Goal: Task Accomplishment & Management: Manage account settings

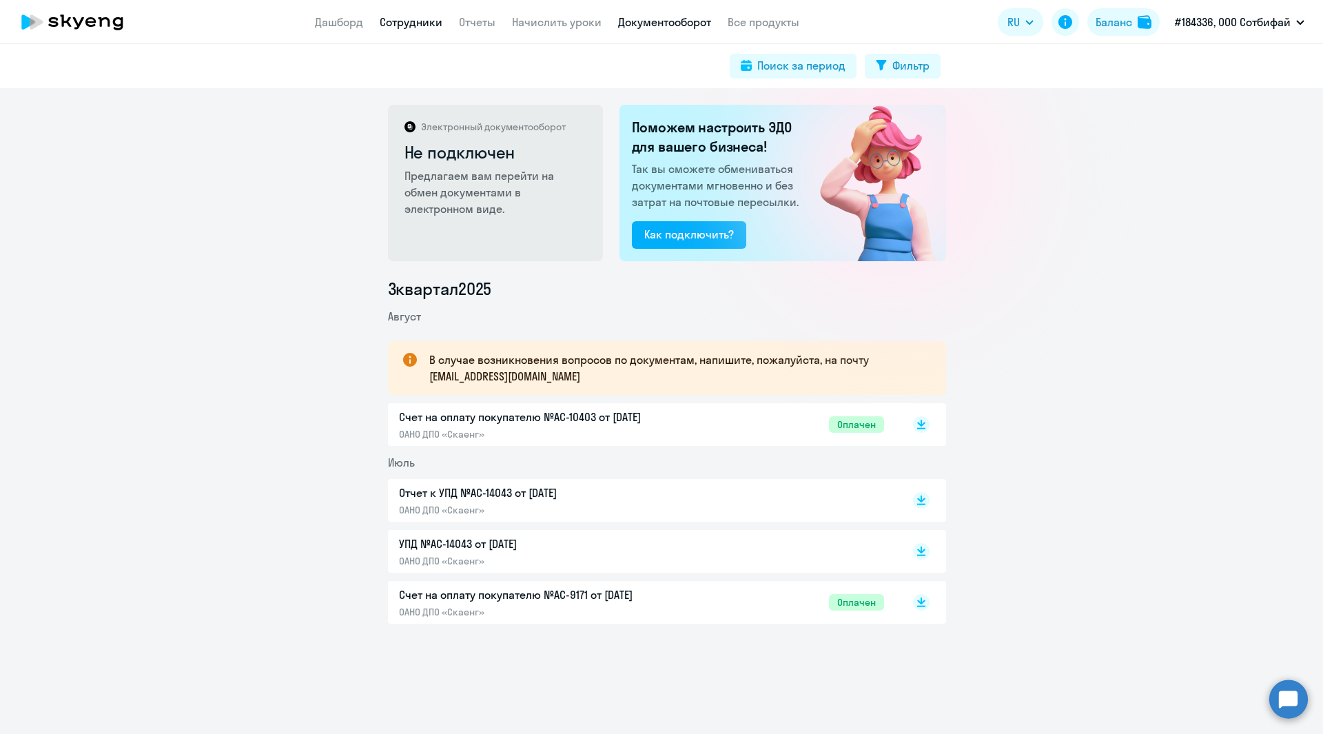
click at [398, 23] on link "Сотрудники" at bounding box center [411, 22] width 63 height 14
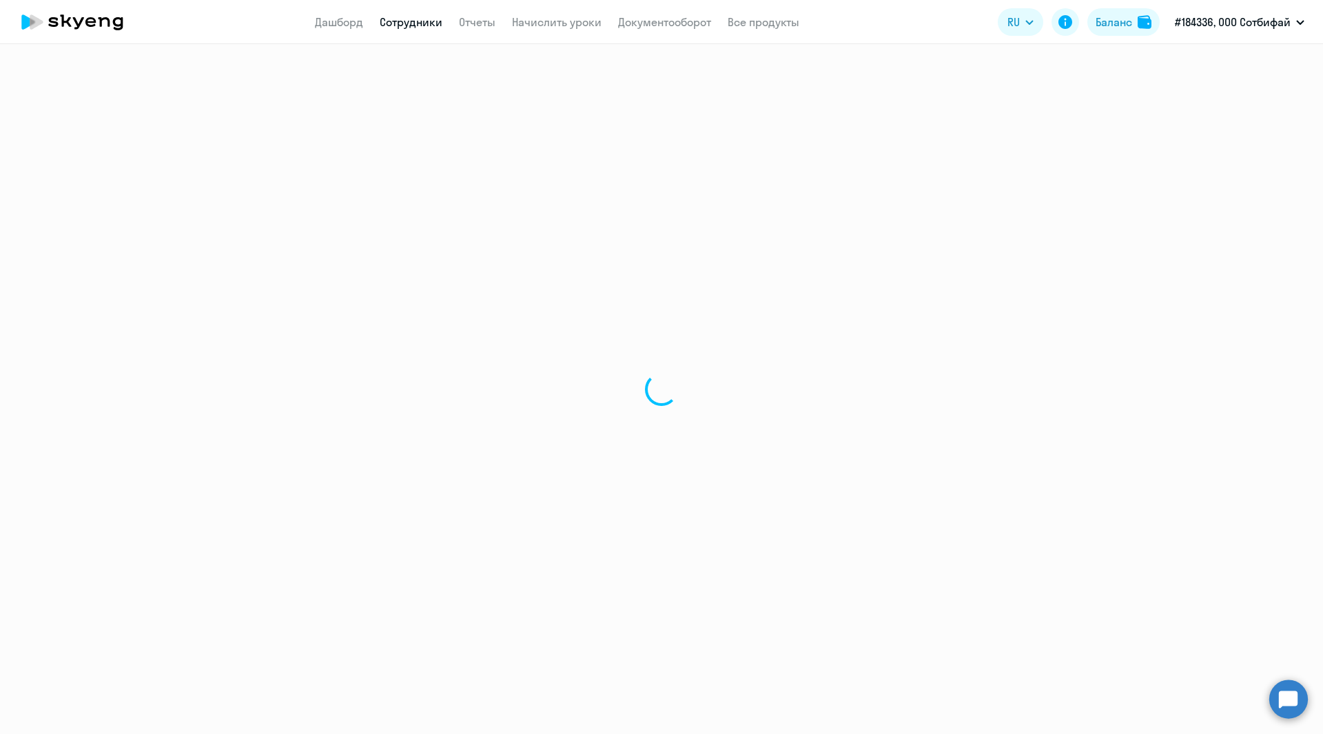
select select "30"
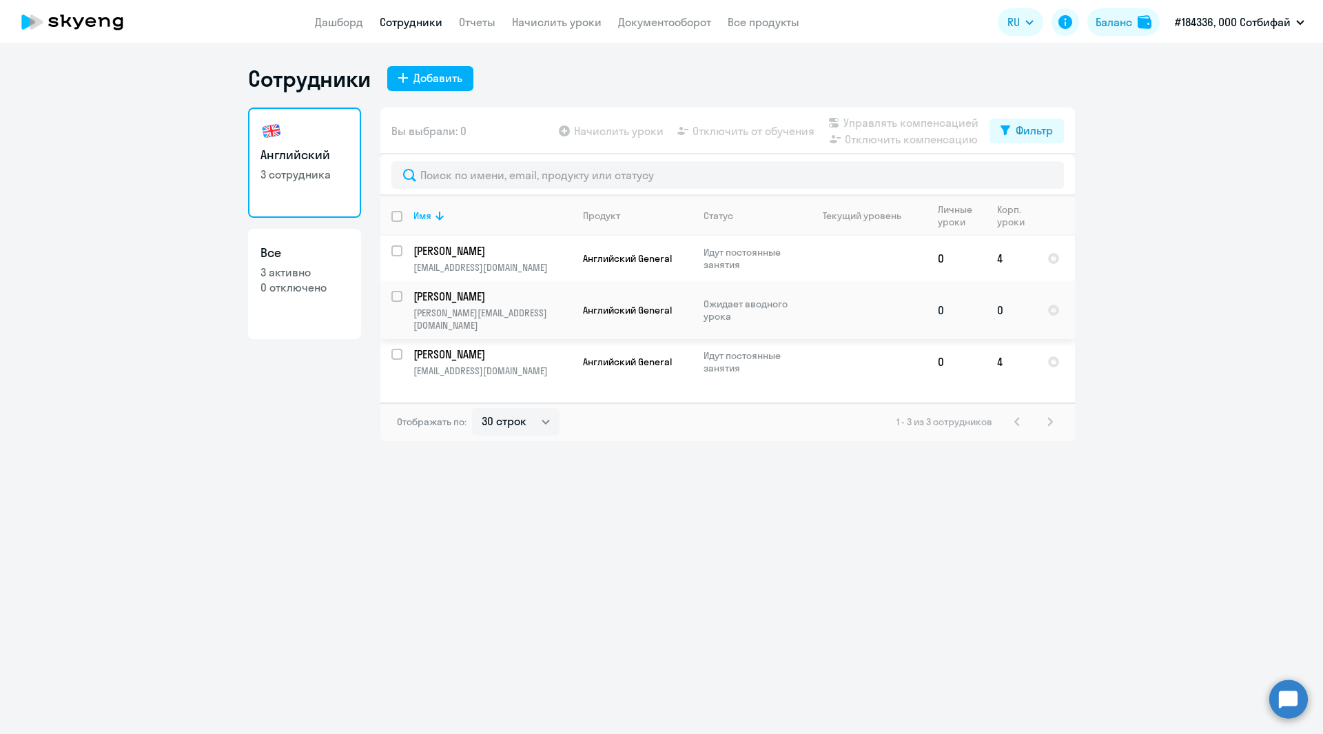
click at [462, 296] on p "Латош Данила Юрьевич" at bounding box center [492, 296] width 156 height 15
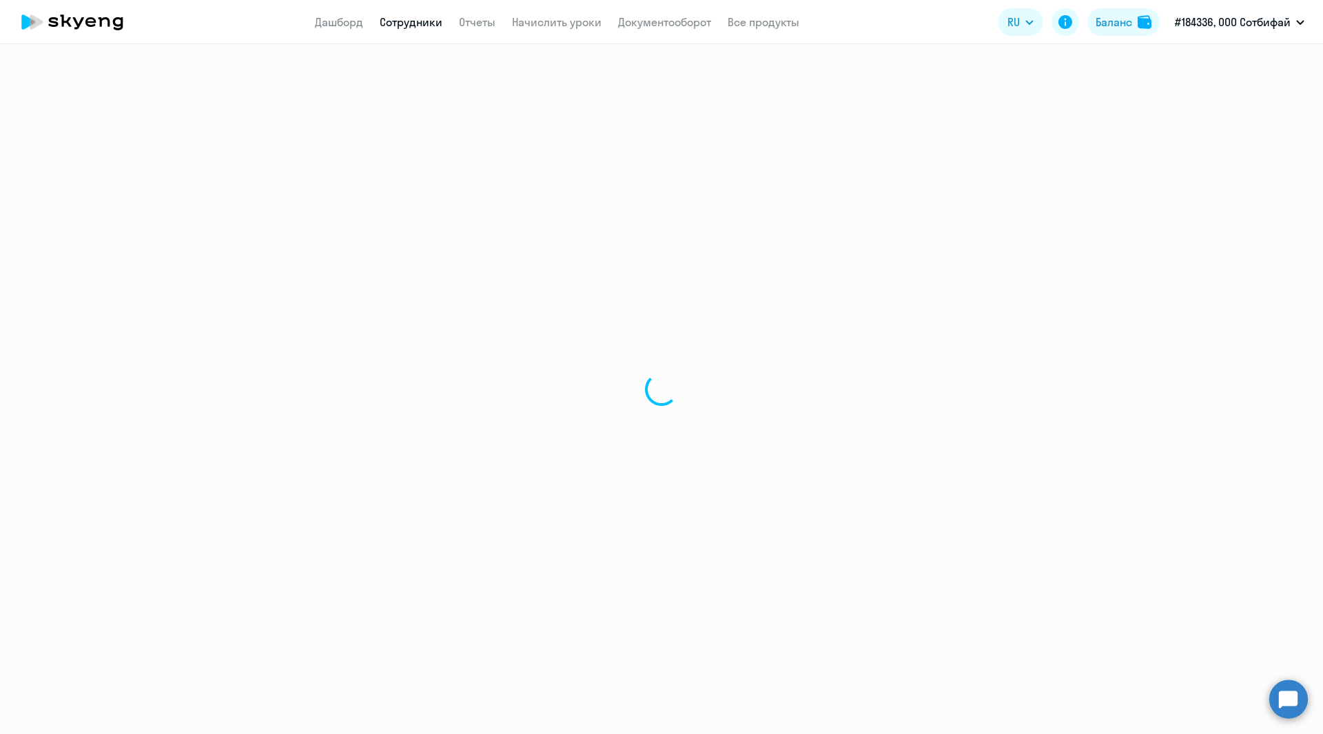
select select "english"
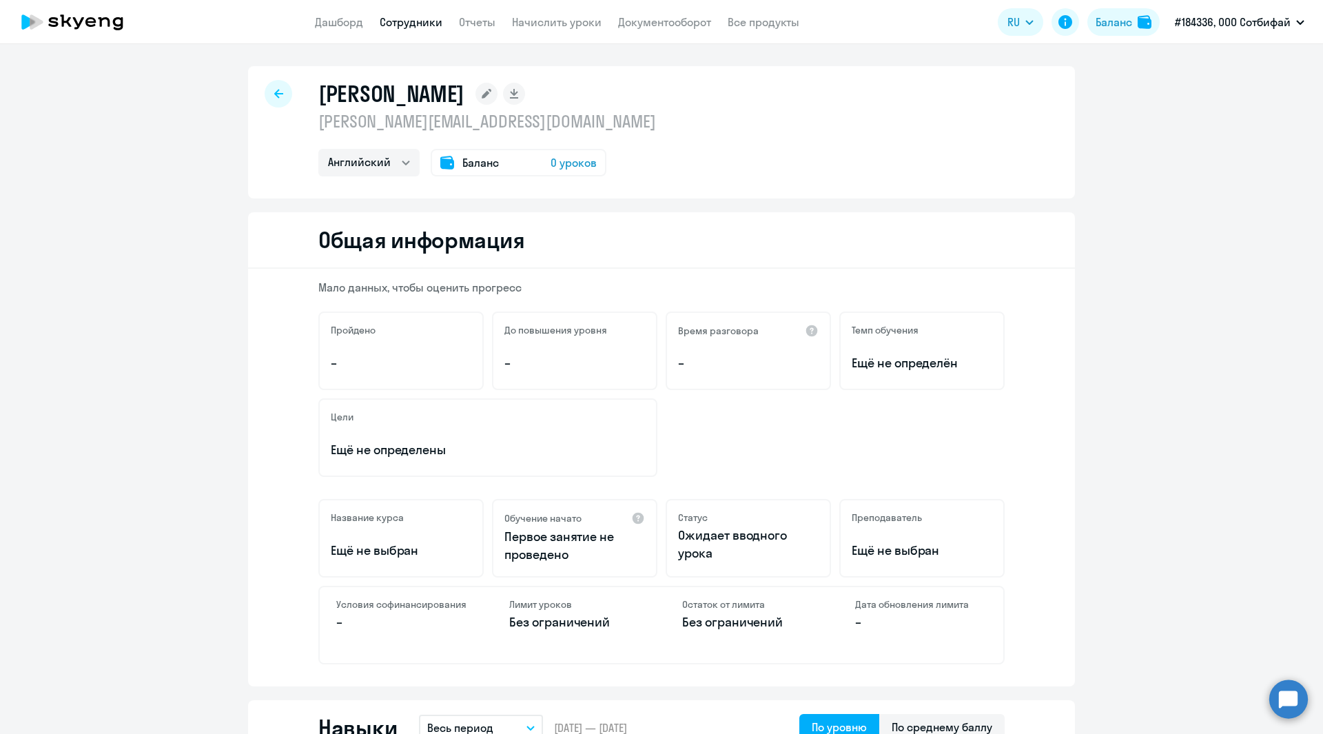
click at [465, 161] on span "Баланс" at bounding box center [480, 162] width 37 height 17
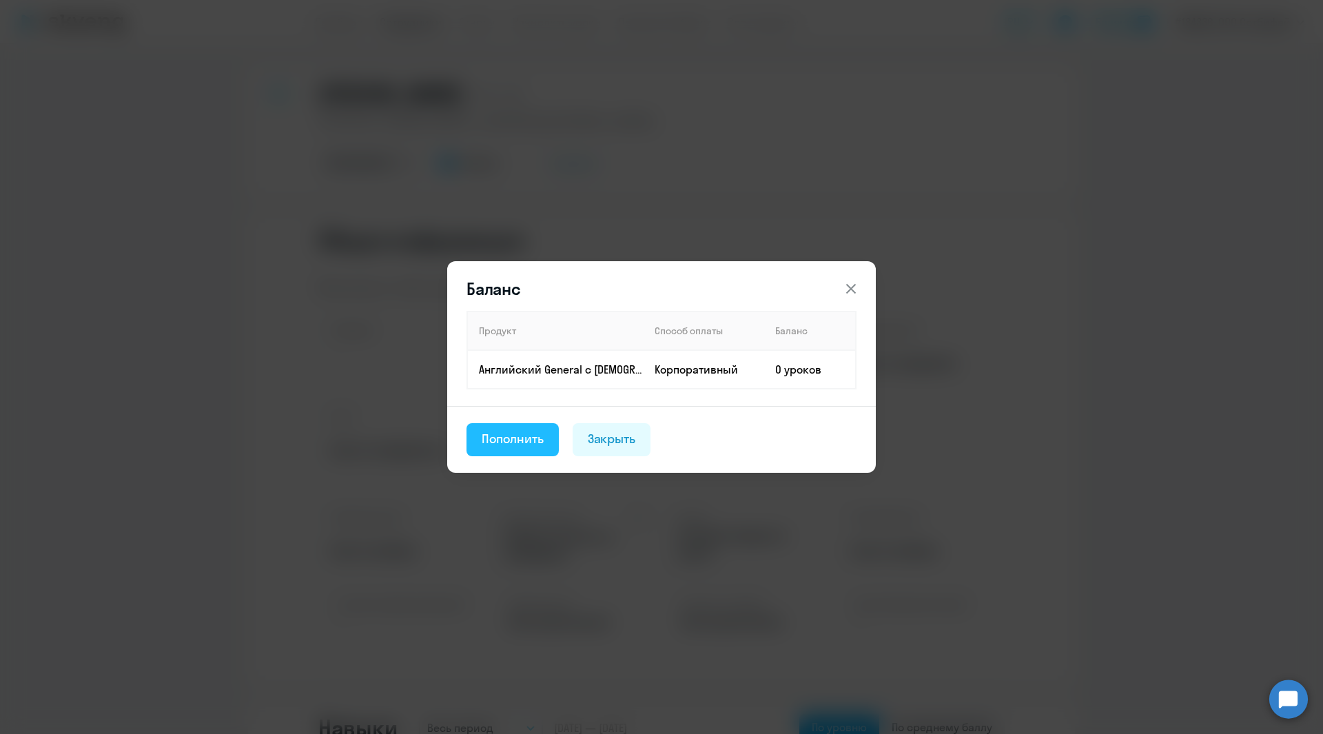
click at [524, 444] on div "Пополнить" at bounding box center [513, 439] width 62 height 18
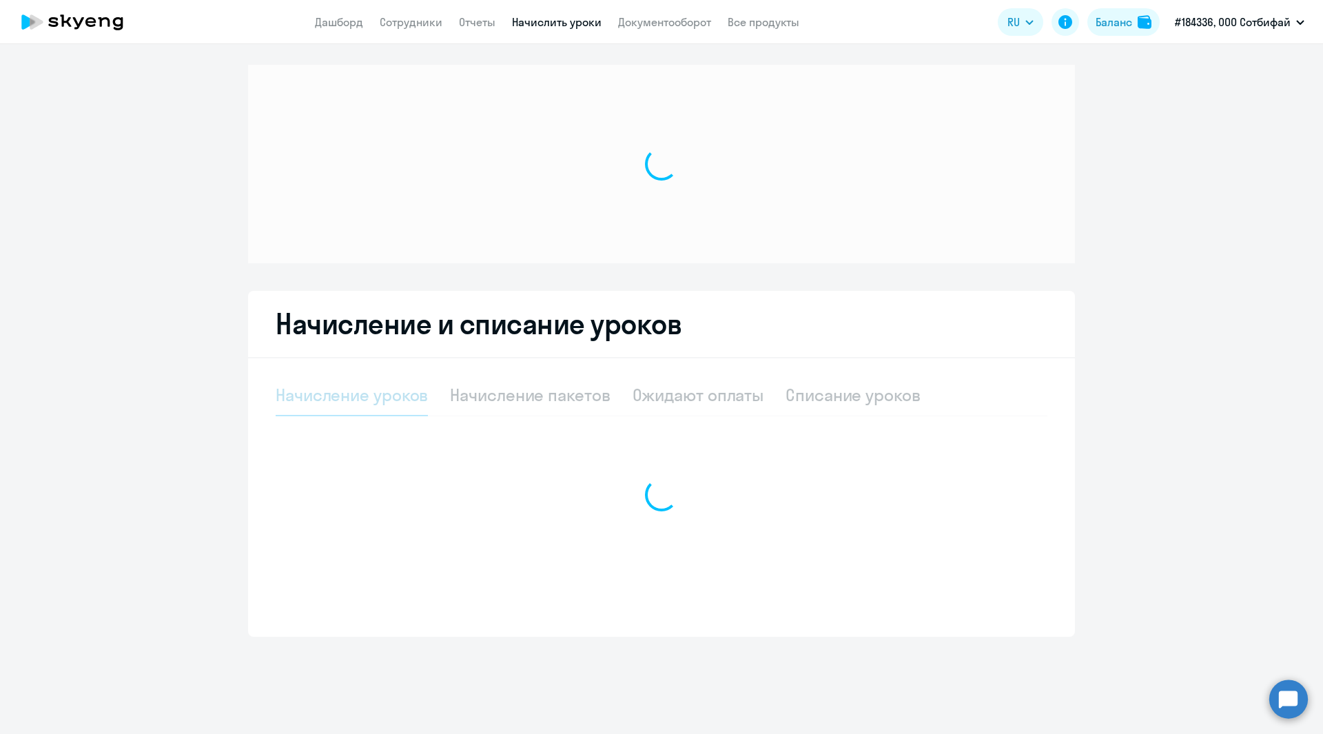
select select "10"
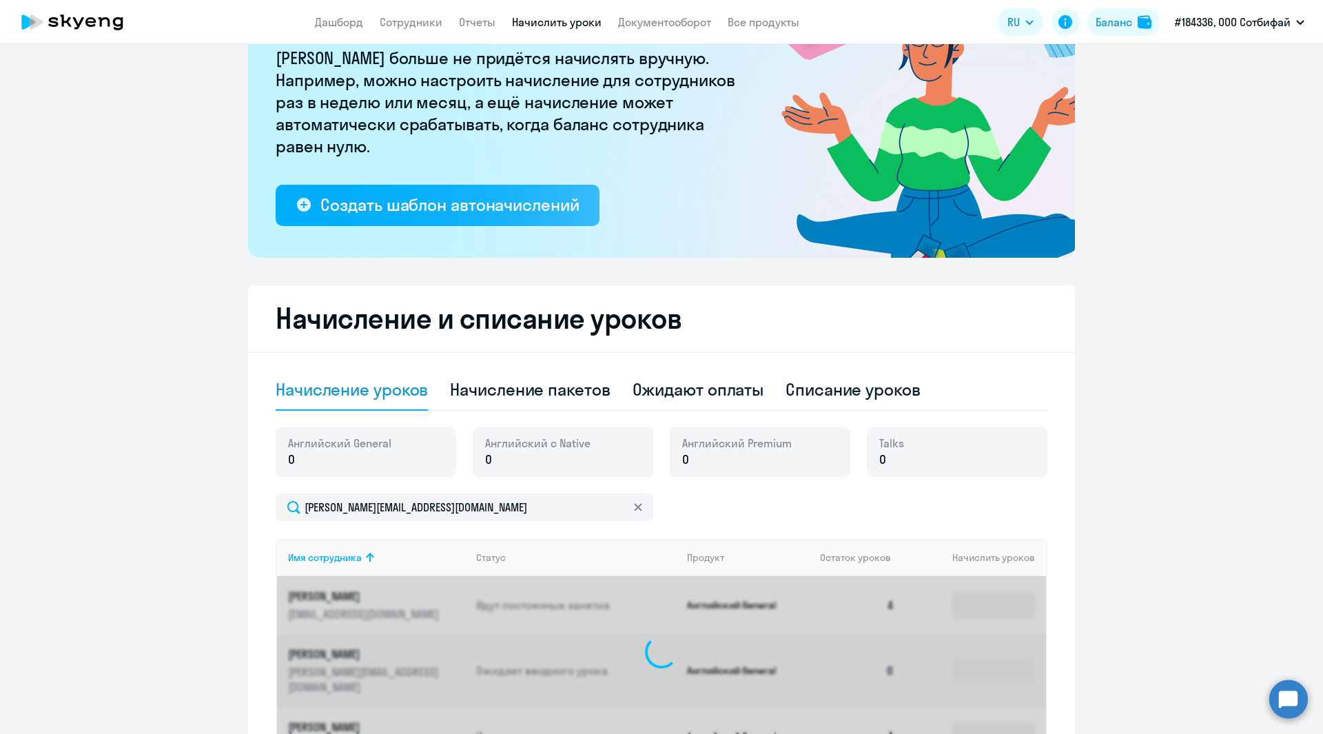
scroll to position [256, 0]
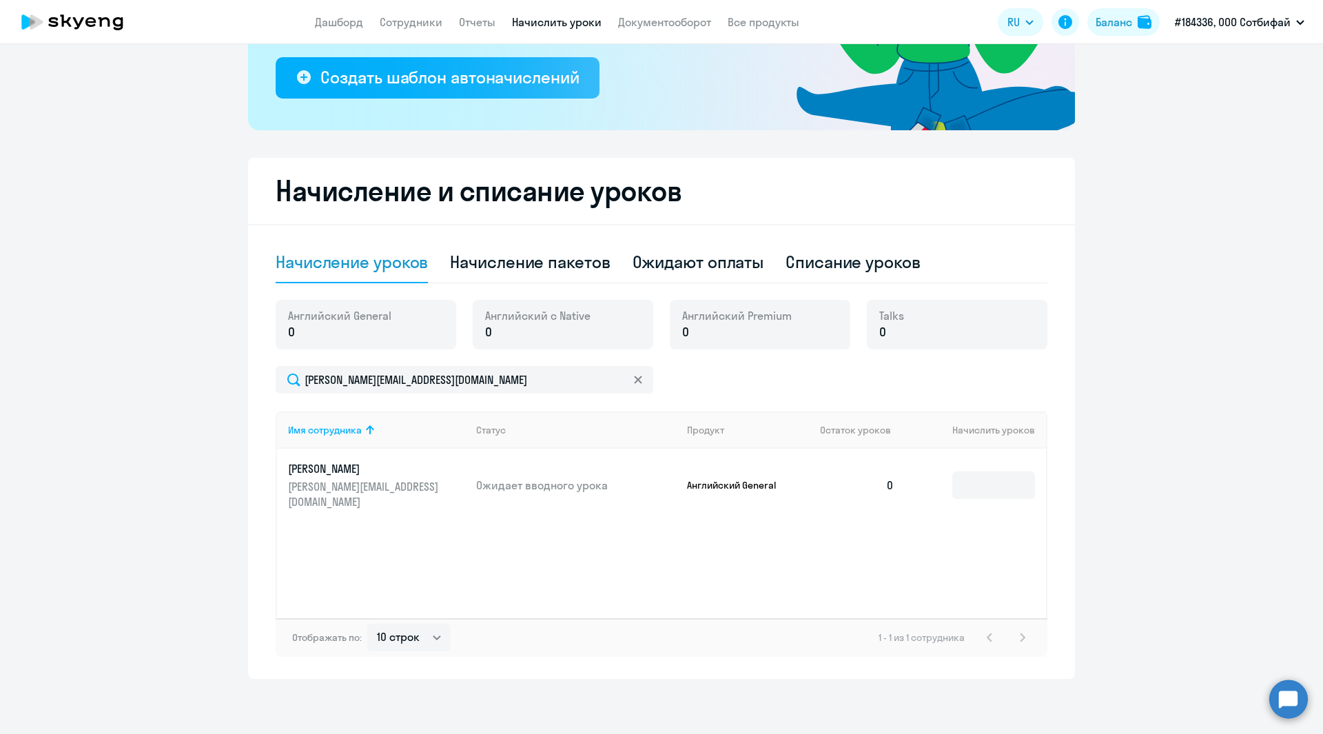
click at [296, 330] on p "0" at bounding box center [339, 332] width 103 height 18
drag, startPoint x: 285, startPoint y: 331, endPoint x: 303, endPoint y: 331, distance: 18.6
click at [303, 331] on p "0" at bounding box center [339, 332] width 103 height 18
click at [987, 476] on input at bounding box center [994, 485] width 83 height 28
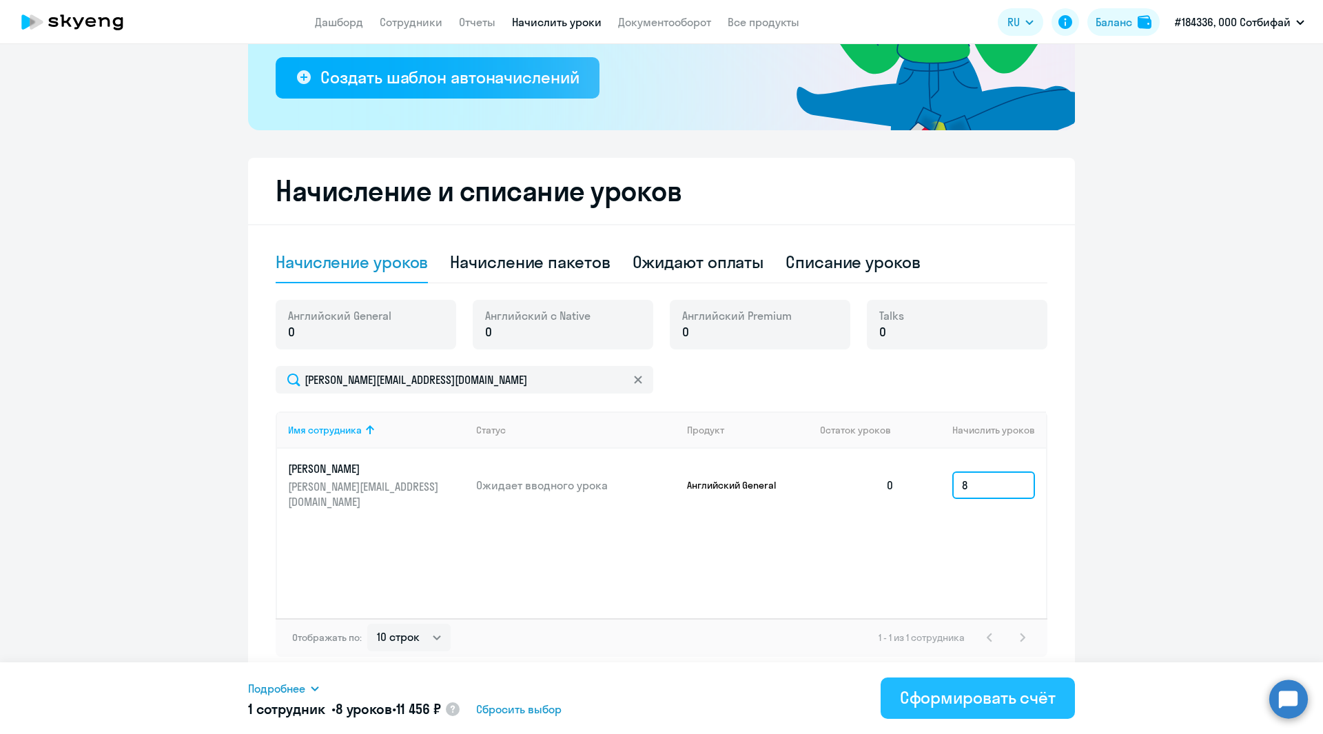
type input "8"
click at [979, 704] on div "Сформировать счёт" at bounding box center [978, 697] width 156 height 22
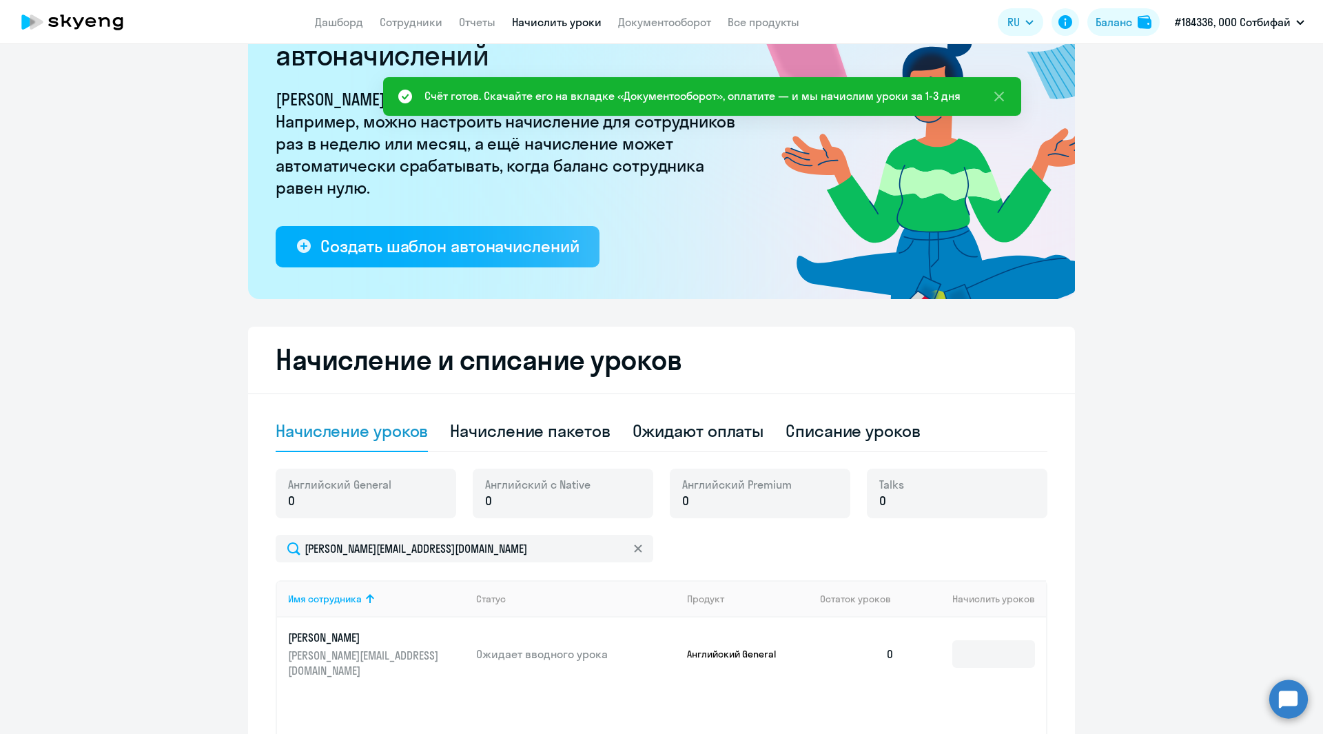
scroll to position [0, 0]
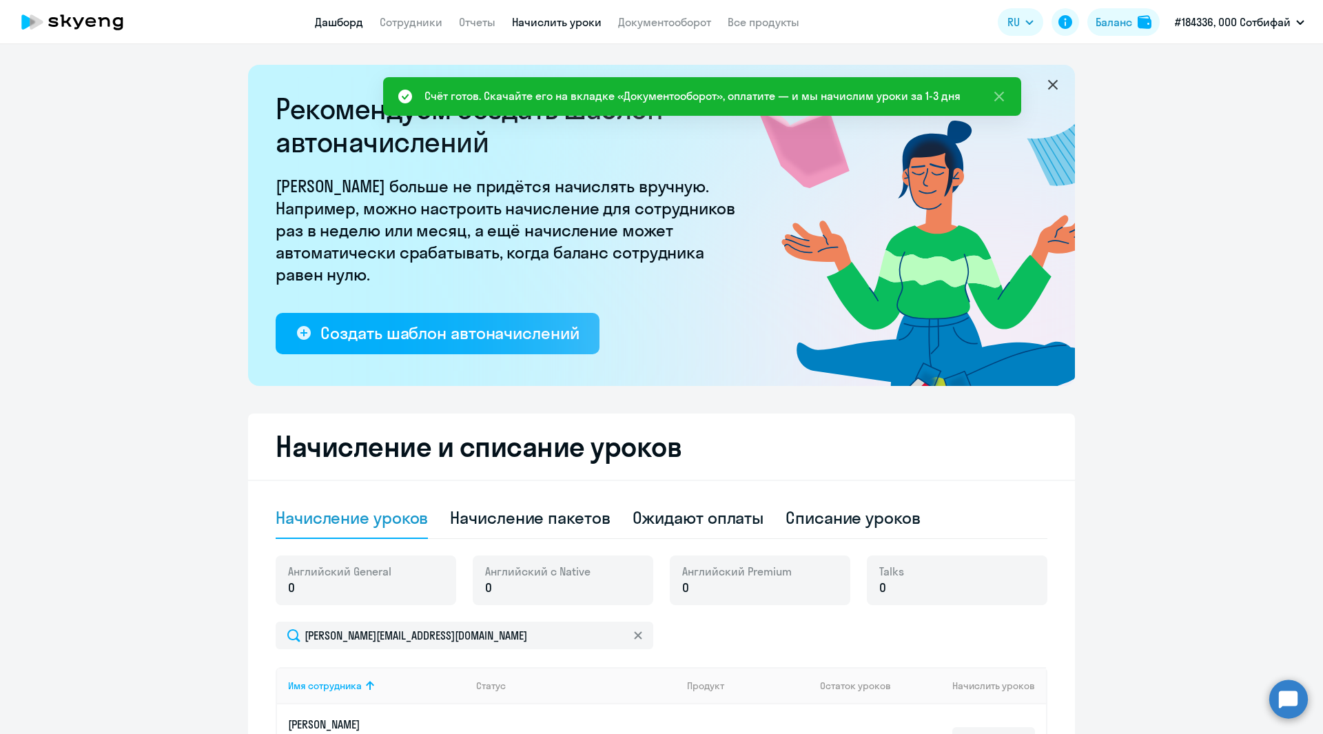
click at [329, 17] on link "Дашборд" at bounding box center [339, 22] width 48 height 14
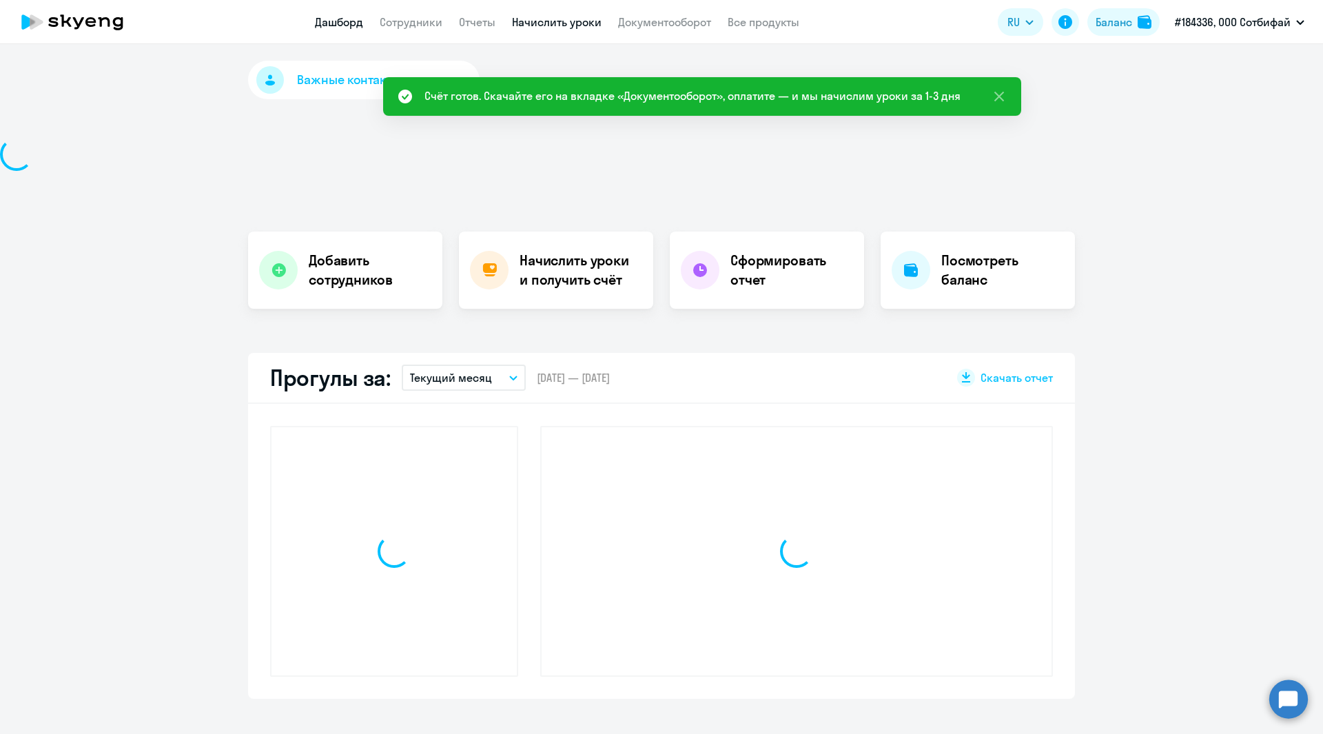
select select "30"
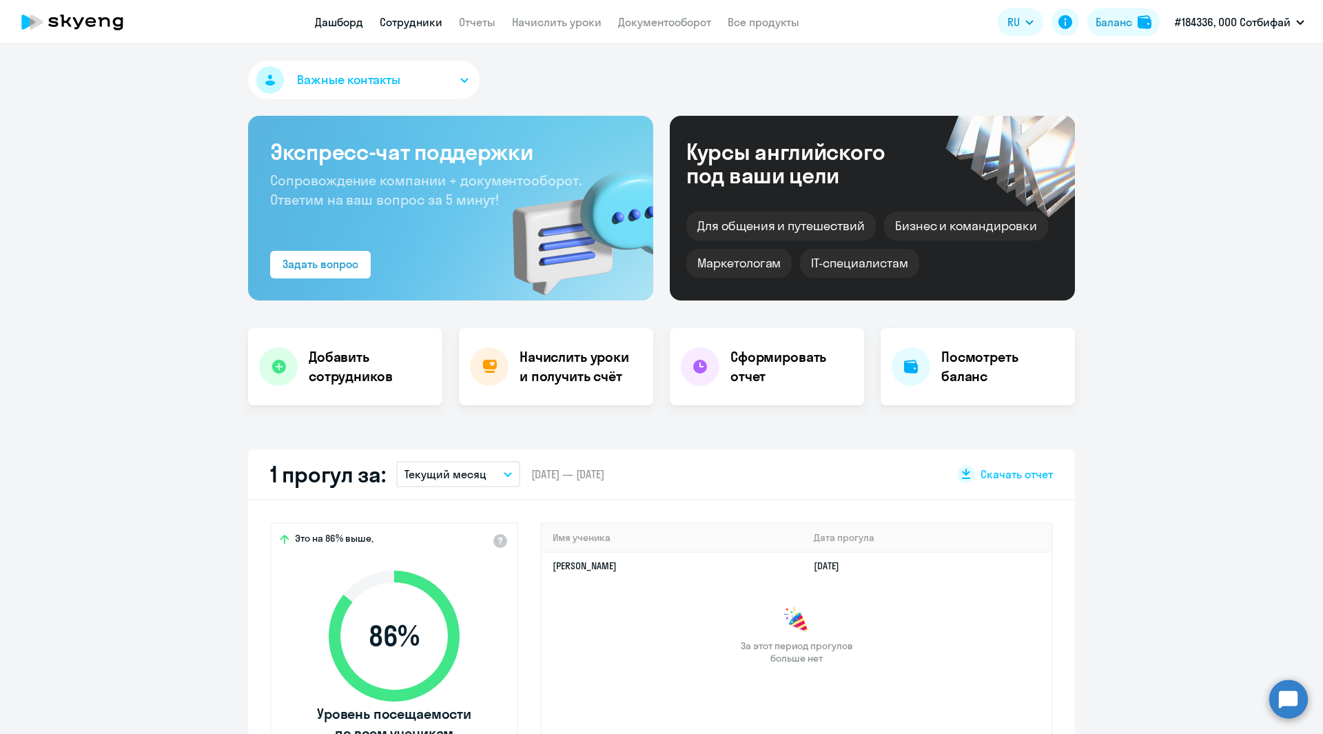
click at [402, 24] on link "Сотрудники" at bounding box center [411, 22] width 63 height 14
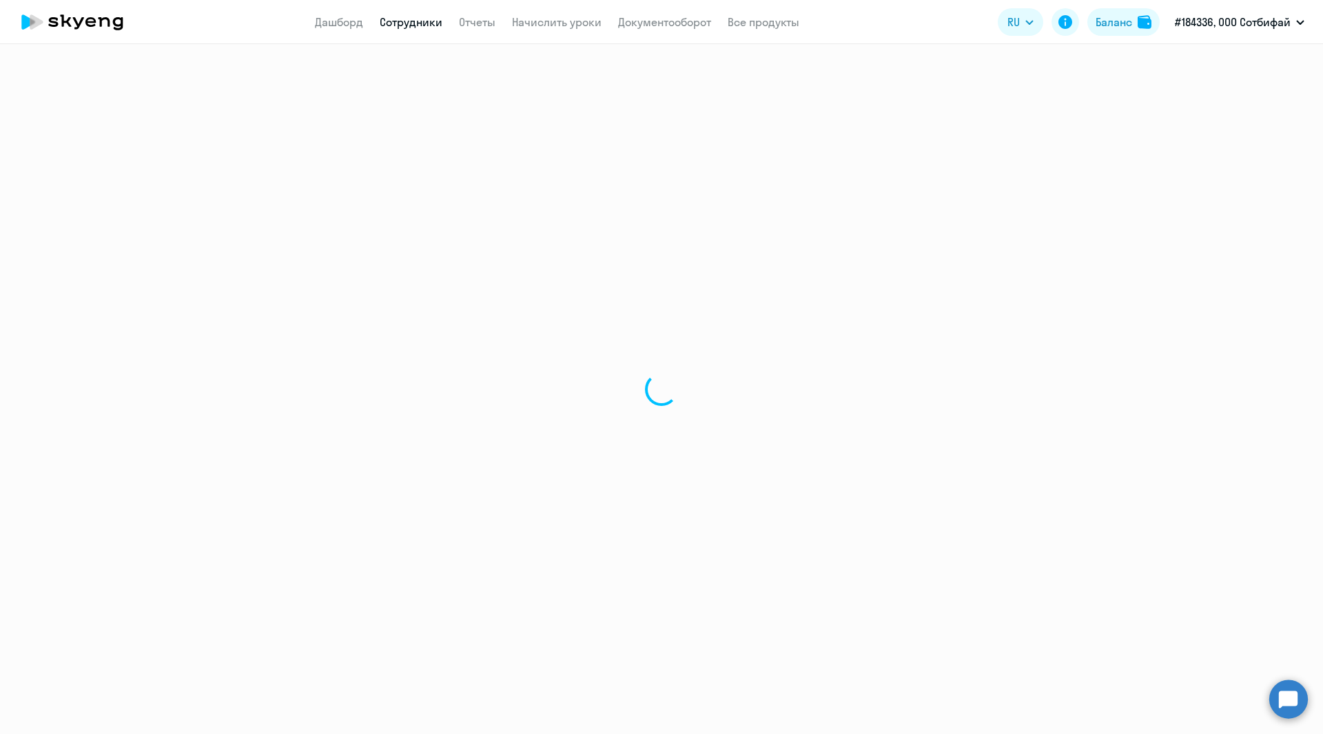
select select "30"
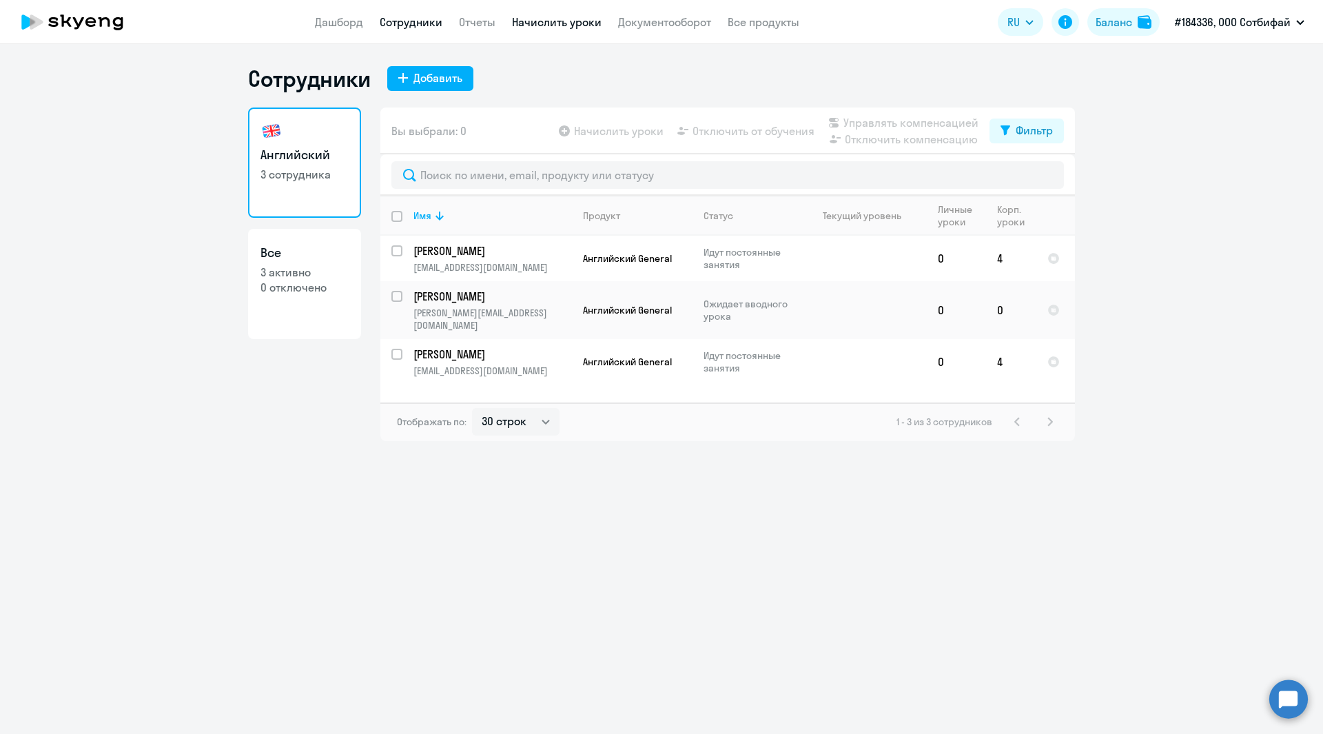
click at [555, 23] on link "Начислить уроки" at bounding box center [557, 22] width 90 height 14
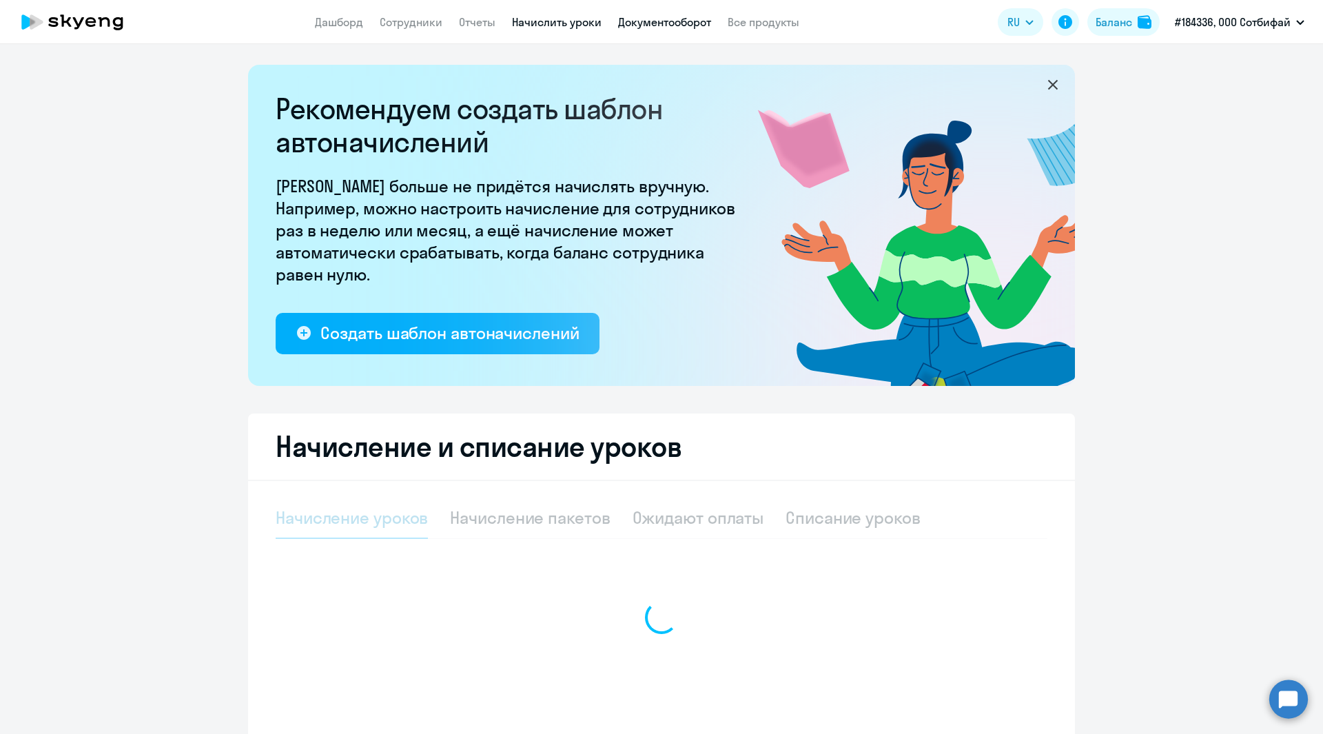
select select "10"
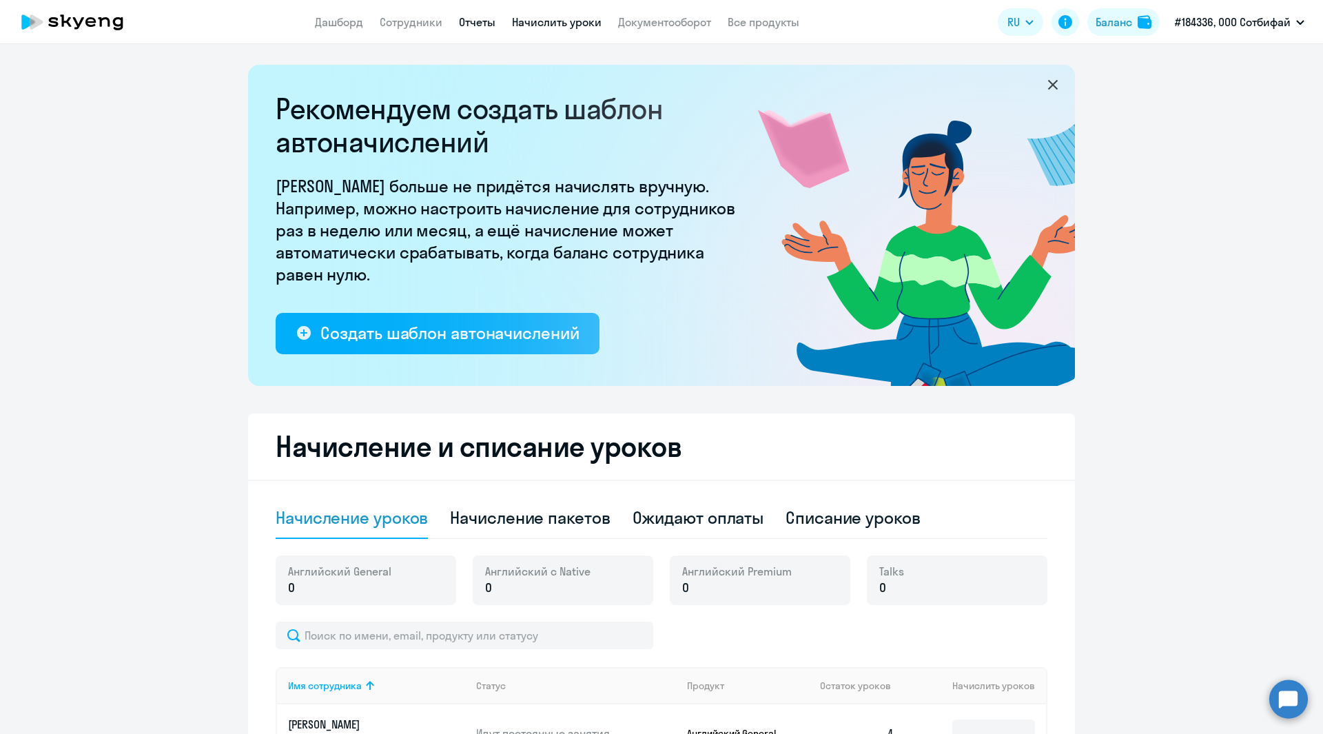
click at [476, 25] on link "Отчеты" at bounding box center [477, 22] width 37 height 14
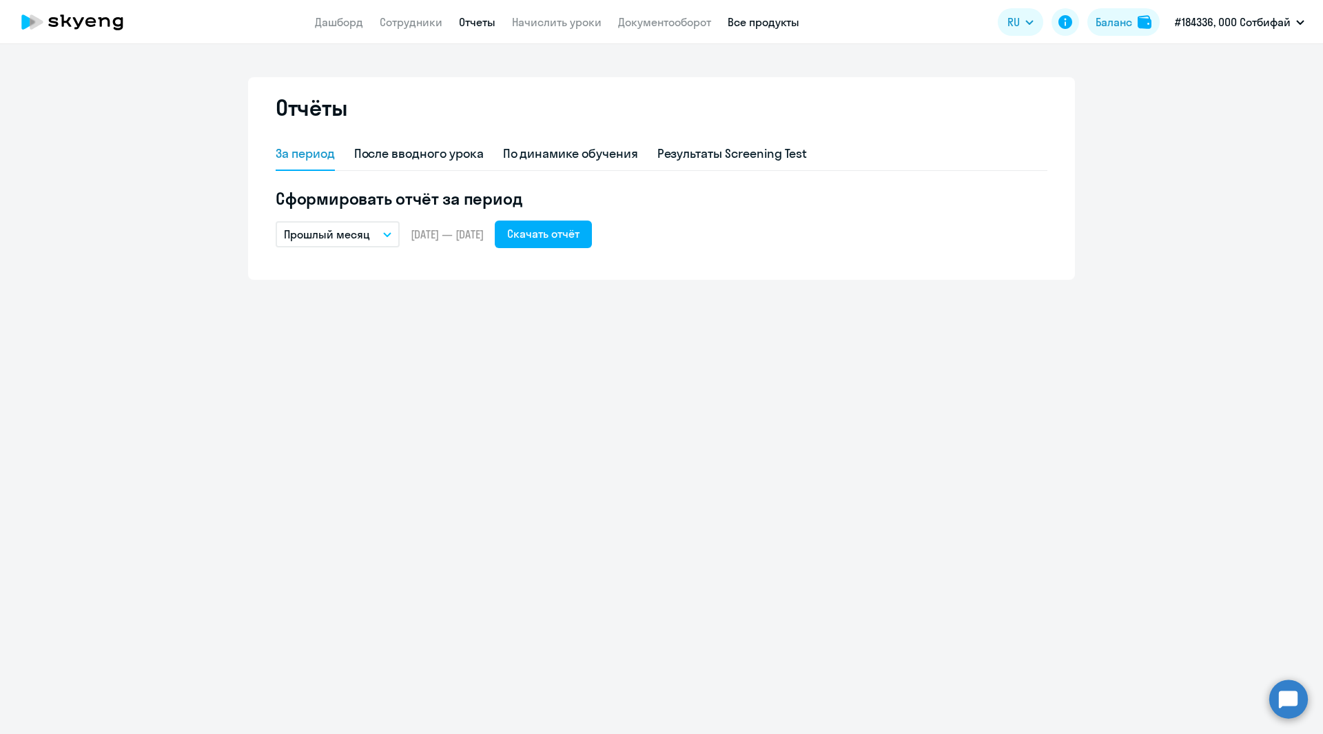
click at [755, 20] on link "Все продукты" at bounding box center [764, 22] width 72 height 14
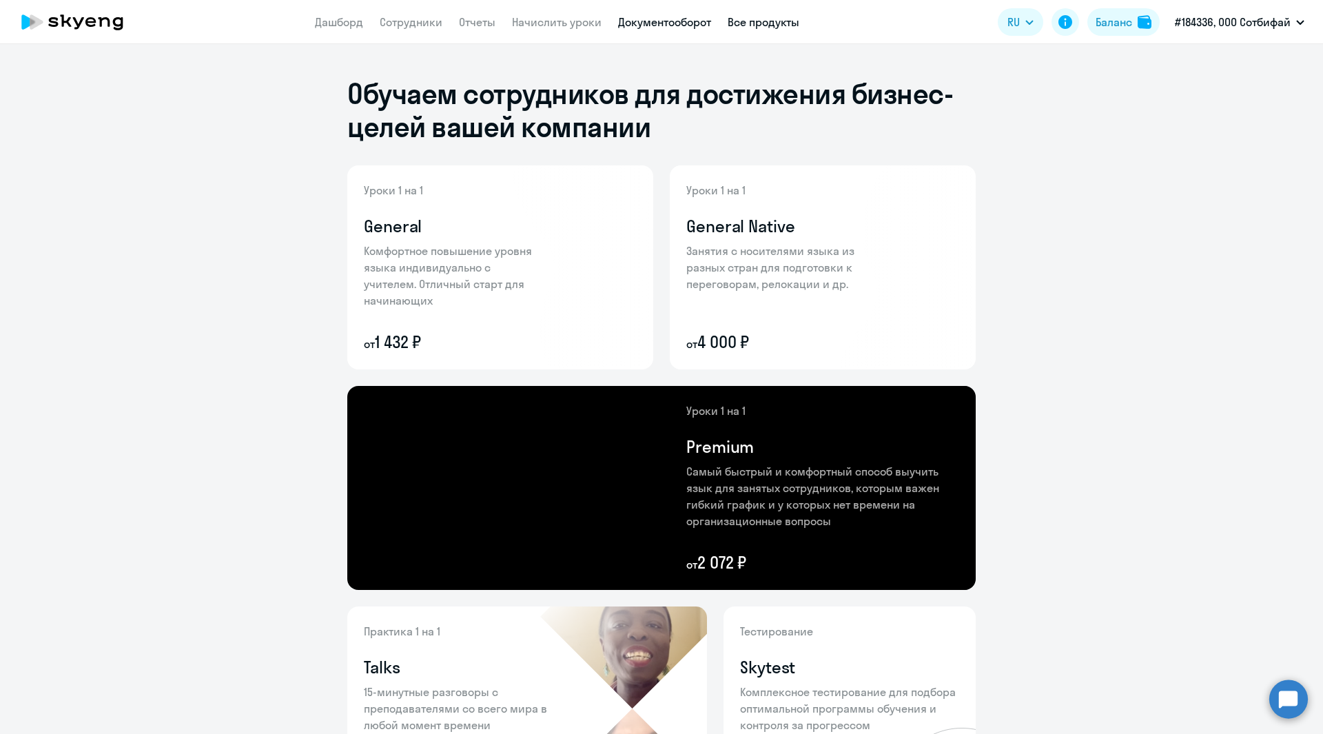
click at [657, 22] on link "Документооборот" at bounding box center [664, 22] width 93 height 14
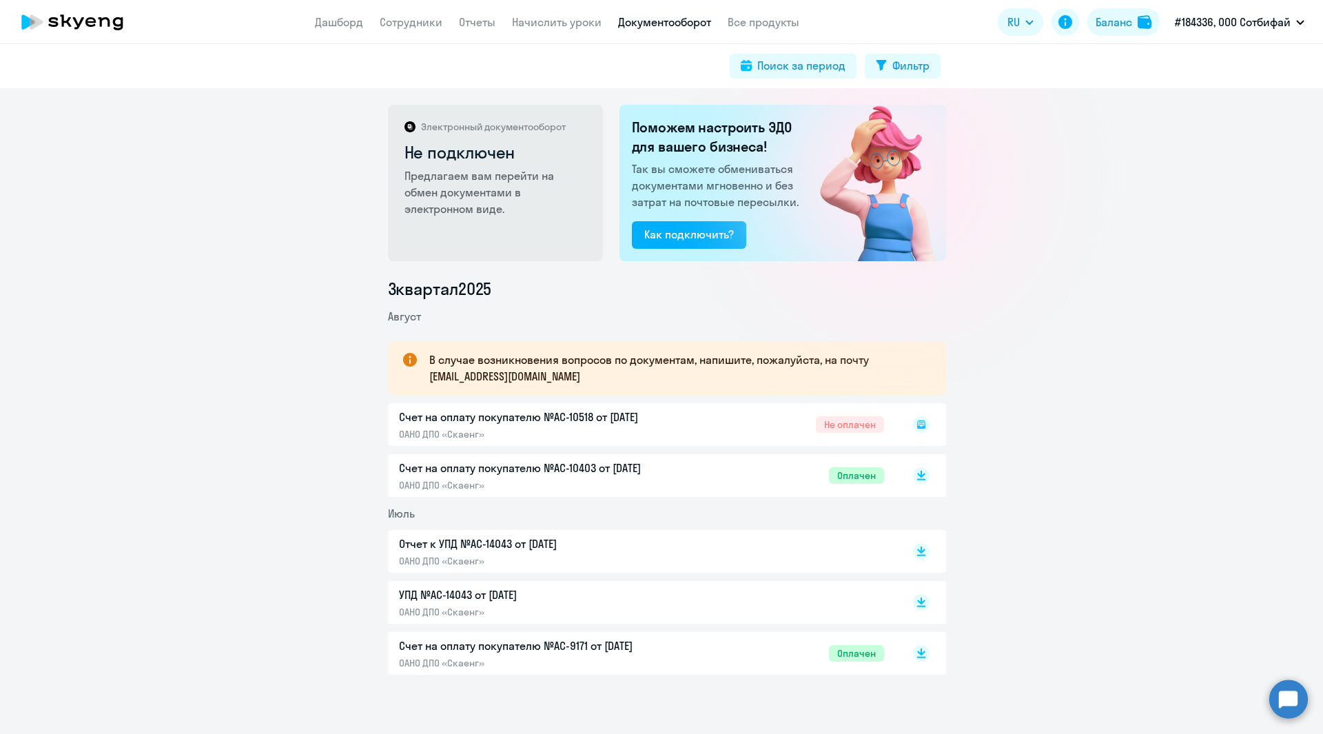
click at [545, 12] on app-header "Дашборд Сотрудники Отчеты Начислить уроки Документооборот Все продукты Дашборд …" at bounding box center [661, 22] width 1323 height 44
click at [547, 22] on link "Начислить уроки" at bounding box center [557, 22] width 90 height 14
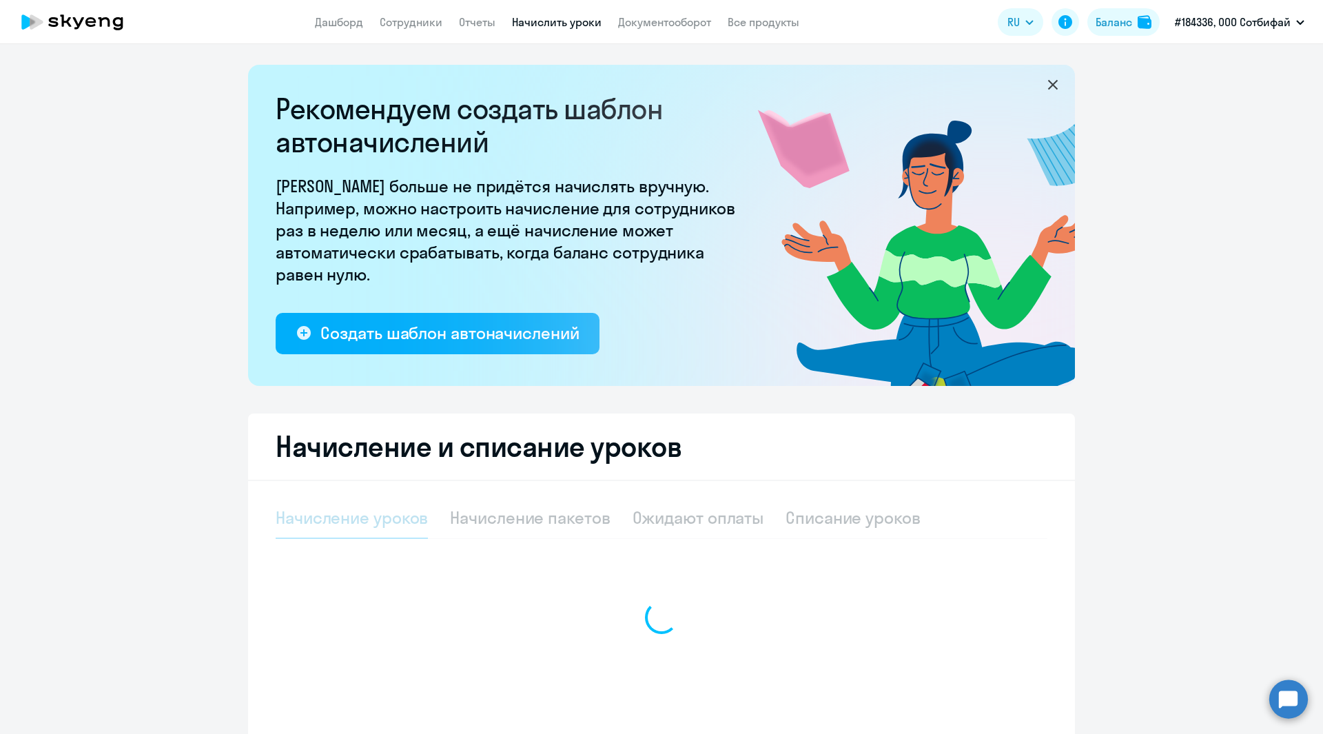
select select "10"
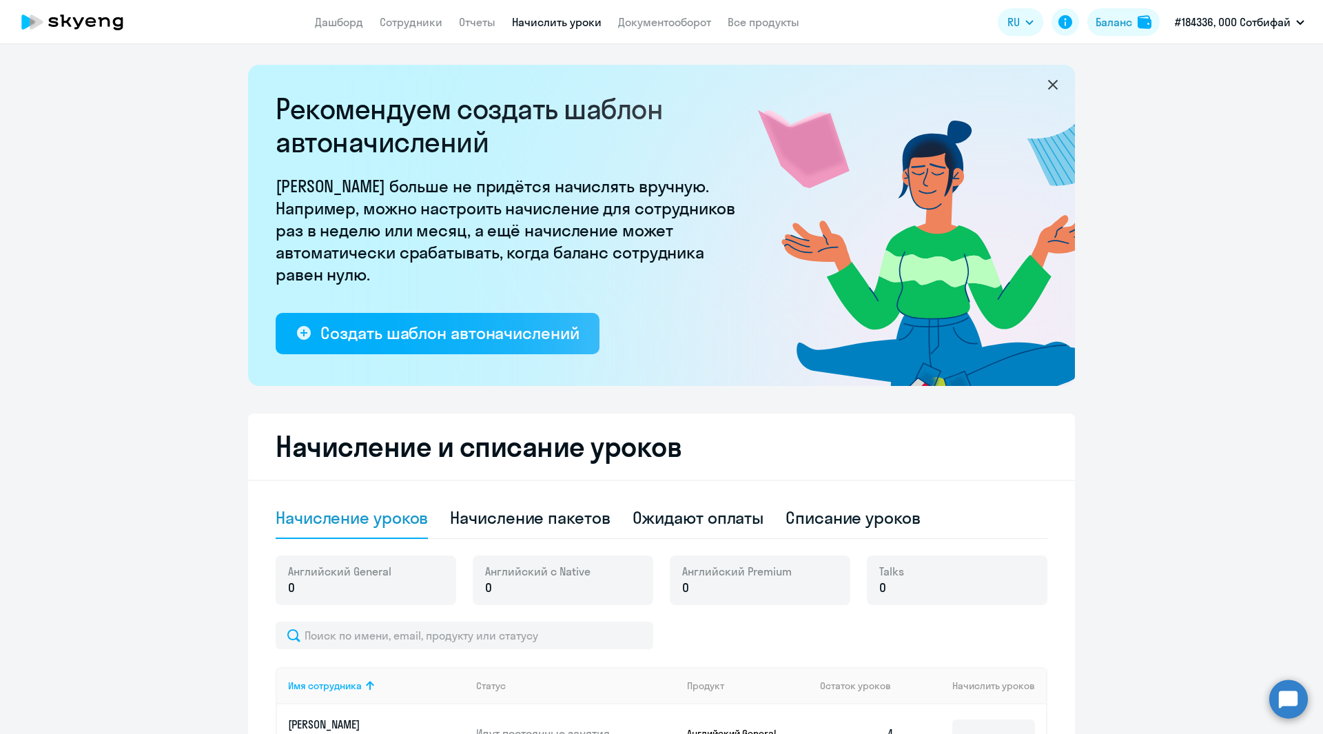
scroll to position [260, 0]
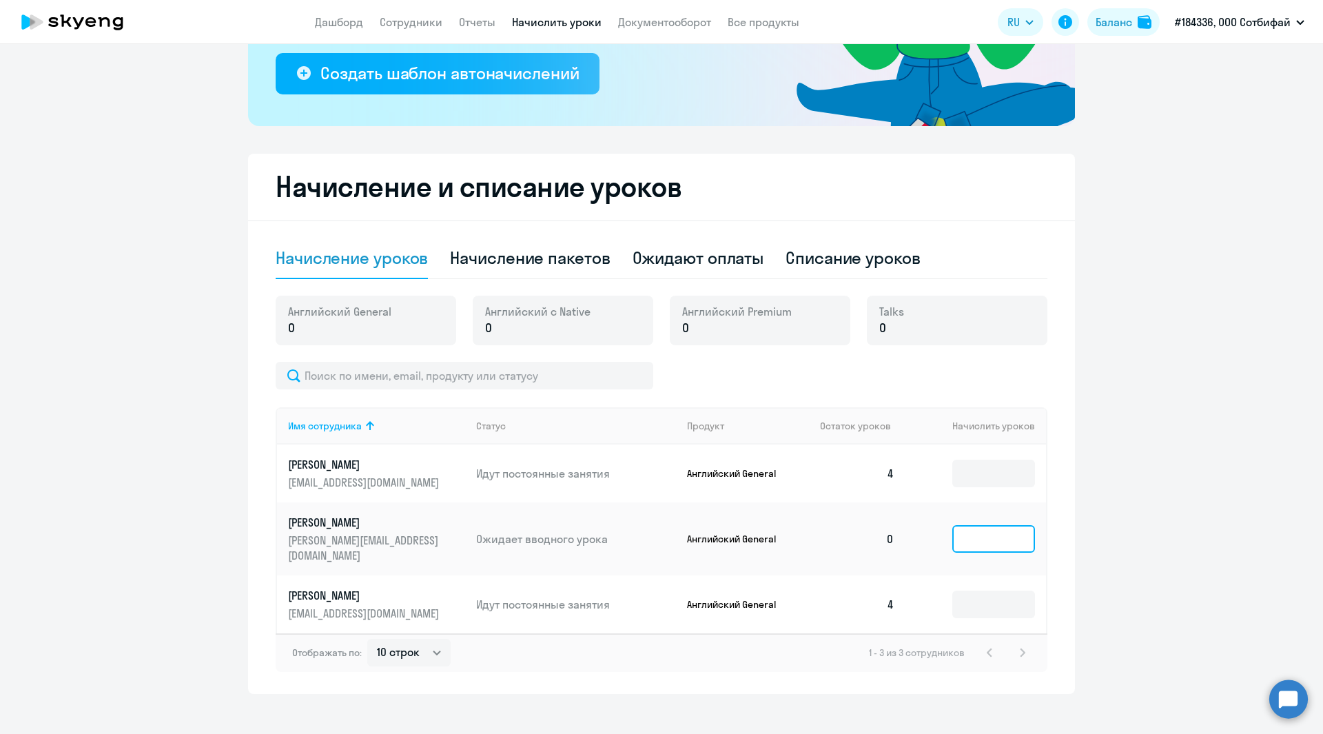
click at [978, 530] on input at bounding box center [994, 539] width 83 height 28
click at [1125, 462] on ng-component "Рекомендуем создать шаблон автоначислений Уроки больше не придётся начислять вр…" at bounding box center [661, 249] width 1323 height 889
click at [972, 533] on input at bounding box center [994, 539] width 83 height 28
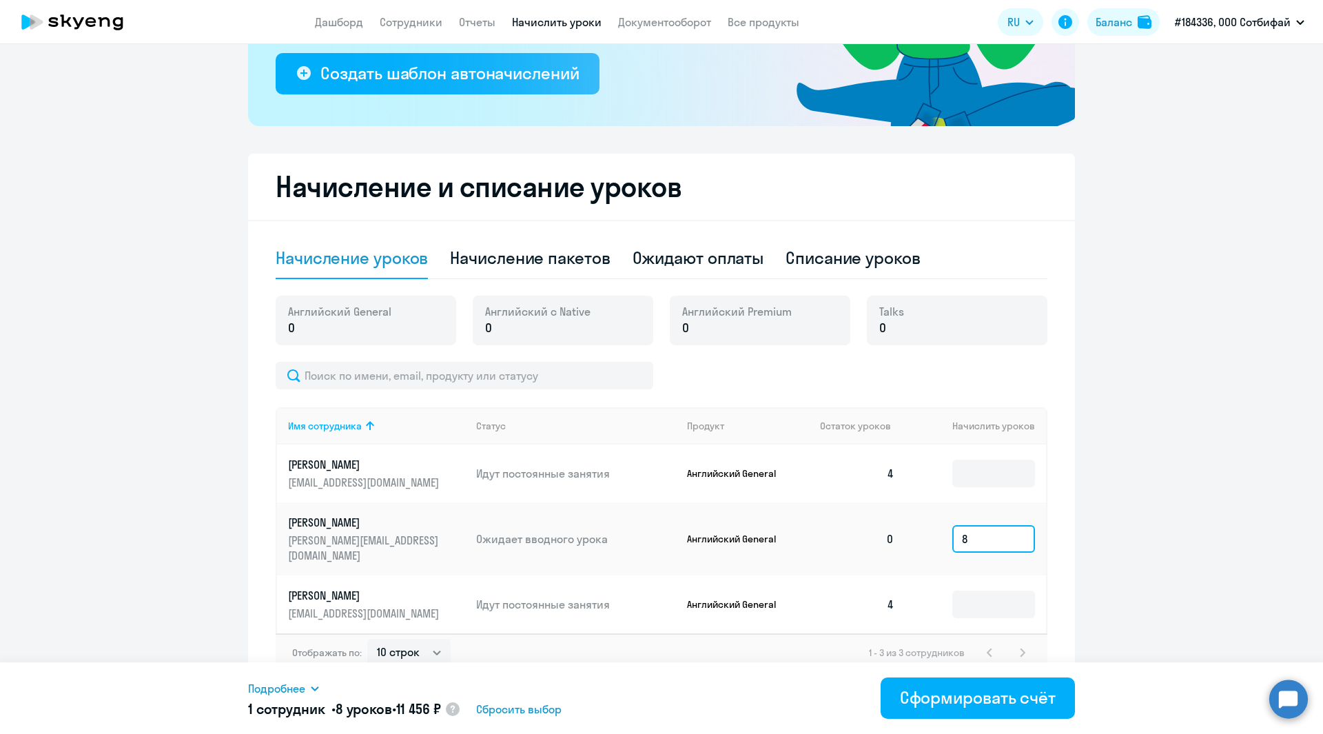
type input "8"
click at [1128, 472] on ng-component "Рекомендуем создать шаблон автоначислений Уроки больше не придётся начислять вр…" at bounding box center [661, 249] width 1323 height 889
click at [85, 267] on ng-component "Рекомендуем создать шаблон автоначислений Уроки больше не придётся начислять вр…" at bounding box center [661, 249] width 1323 height 889
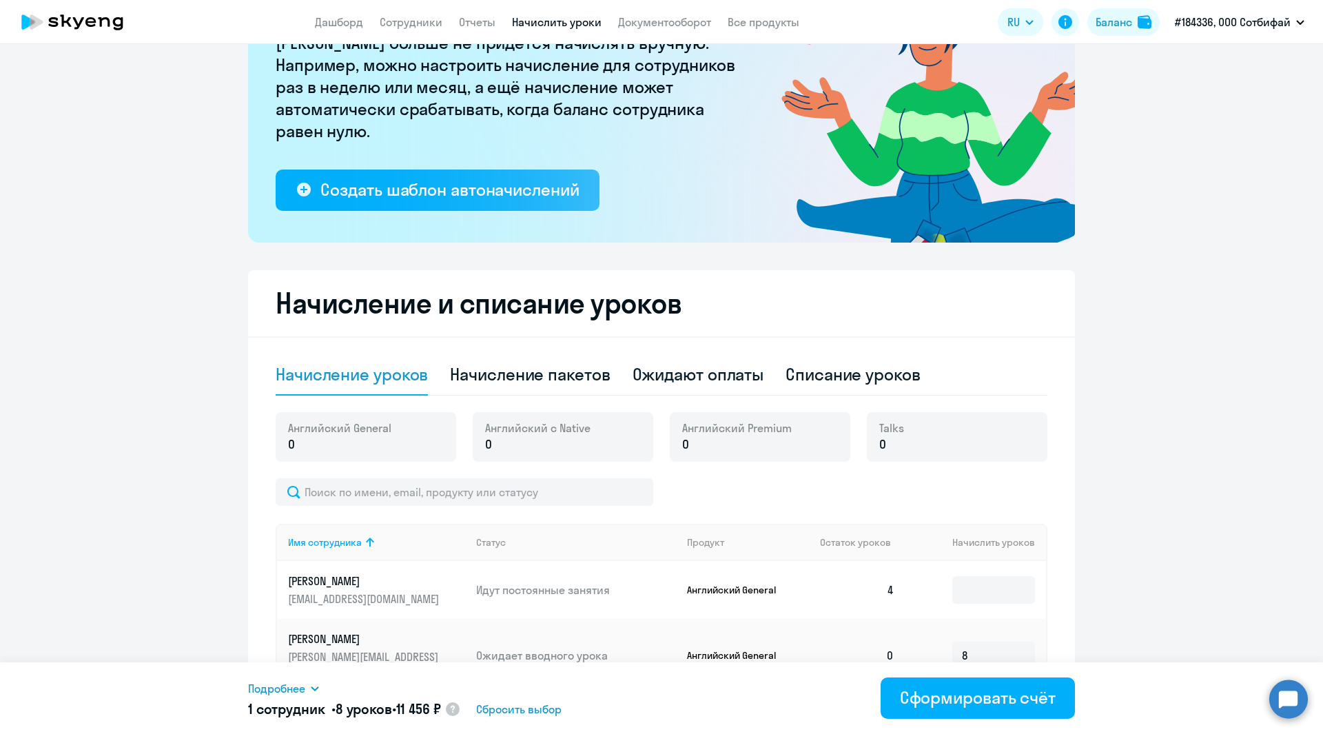
scroll to position [0, 0]
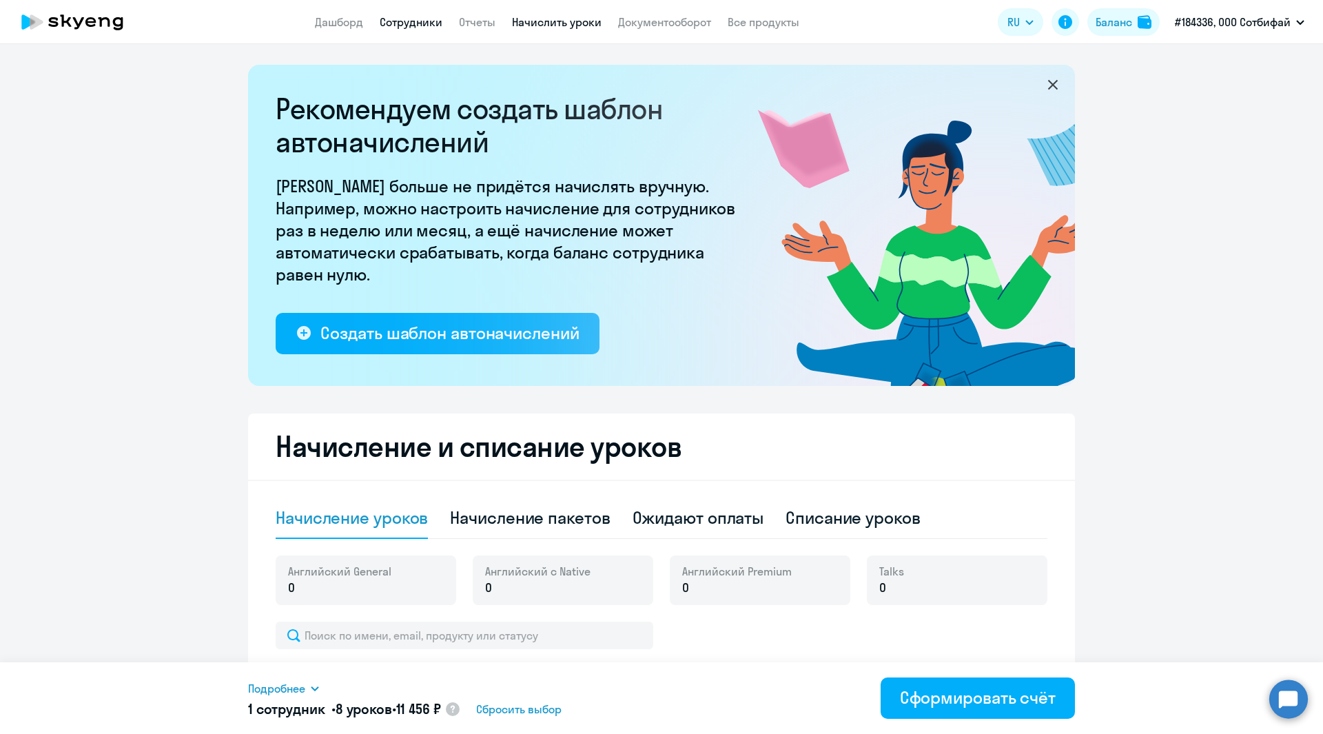
click at [409, 21] on link "Сотрудники" at bounding box center [411, 22] width 63 height 14
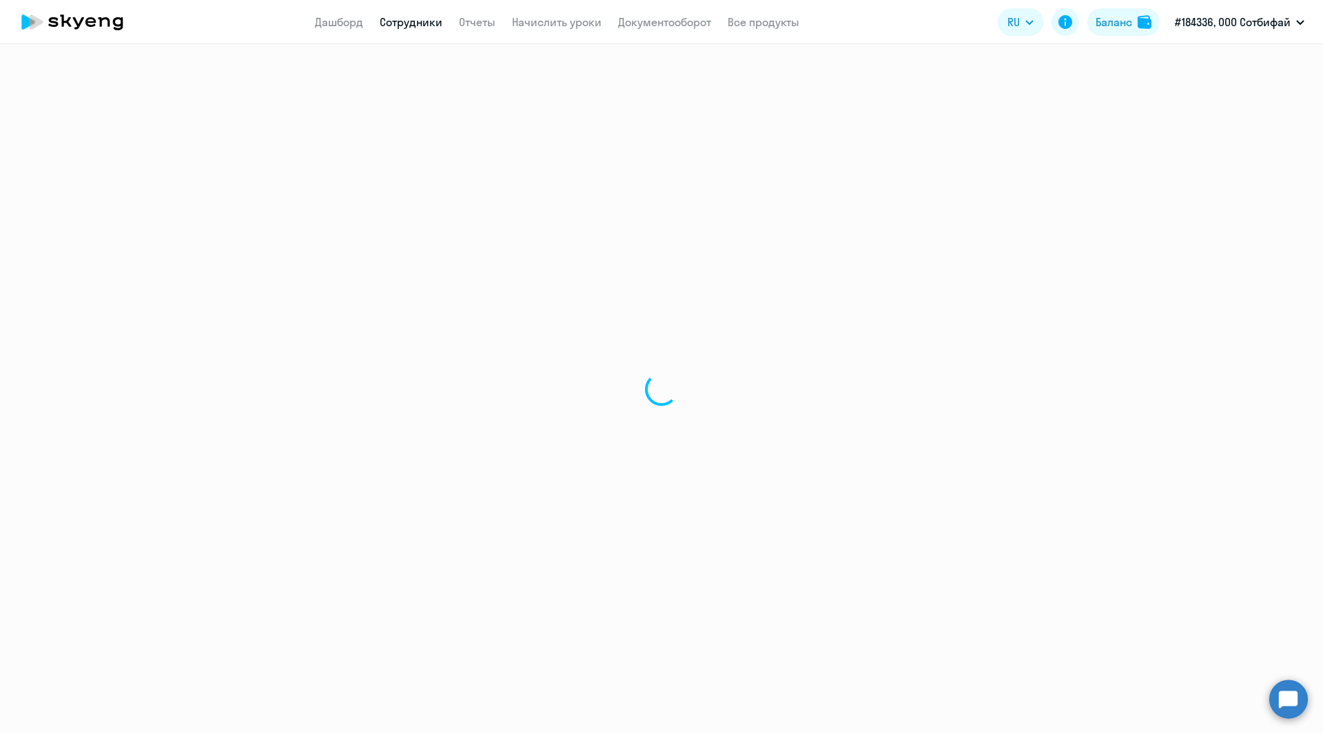
select select "30"
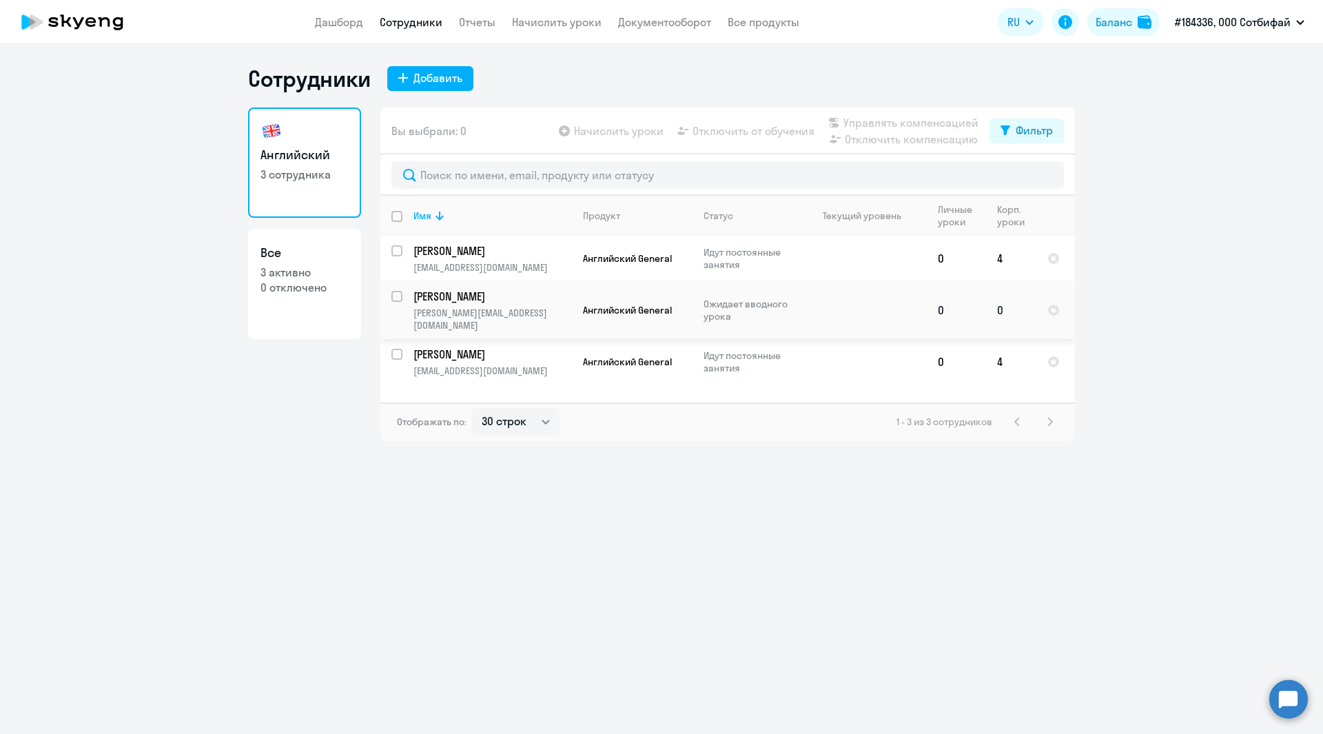
click at [1004, 304] on td "0" at bounding box center [1011, 310] width 50 height 58
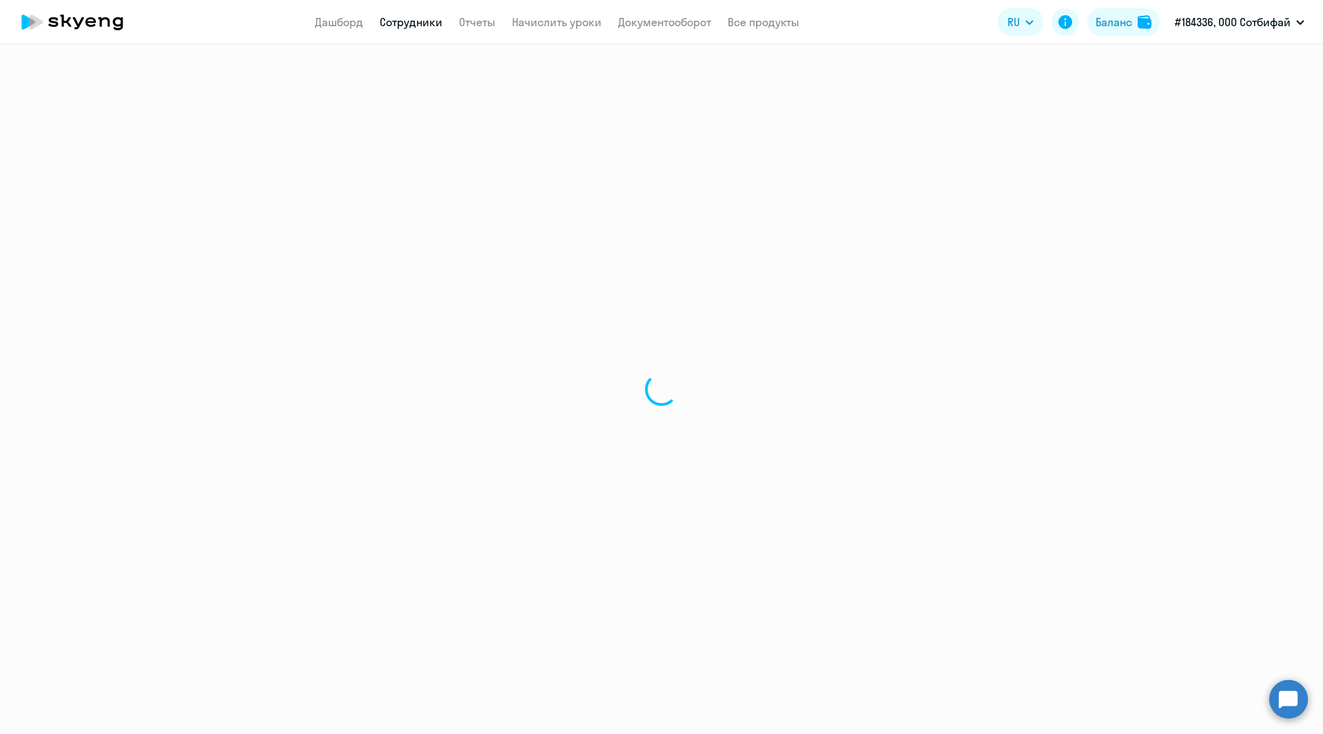
select select "english"
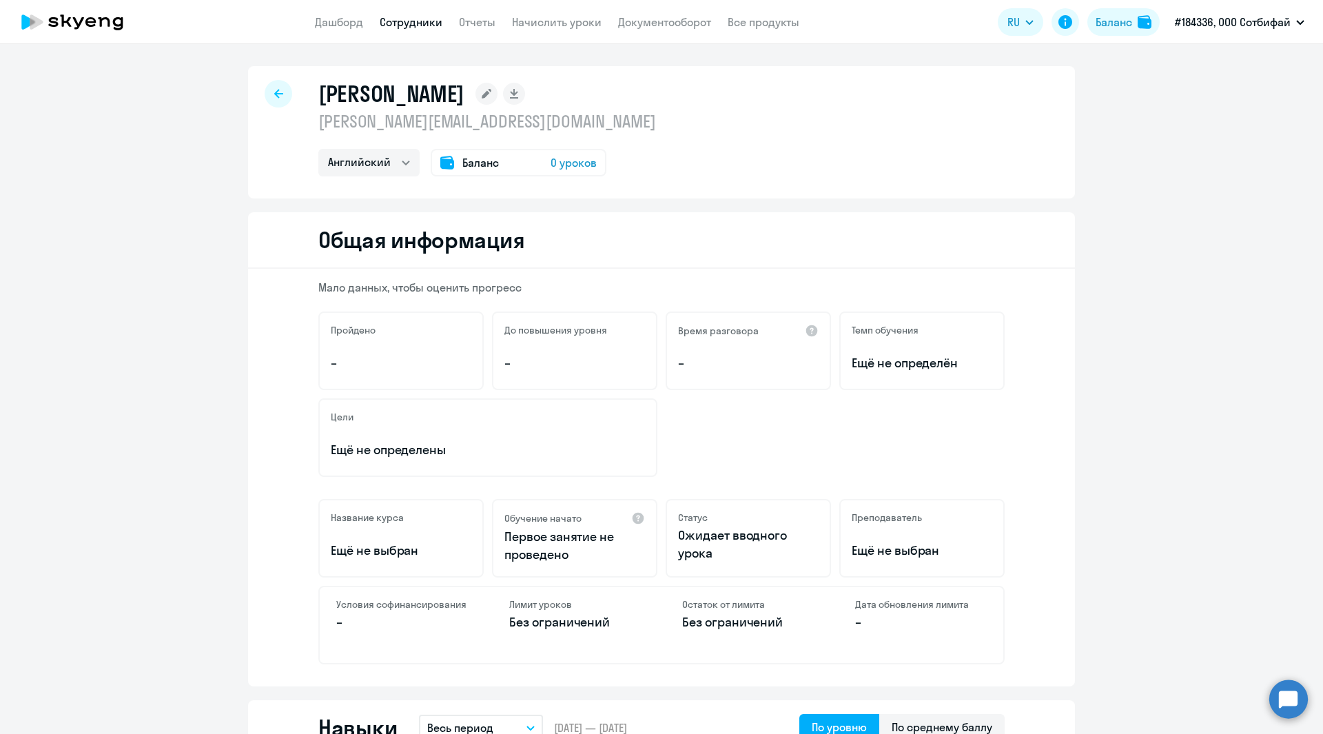
click at [529, 161] on div "Баланс 0 уроков" at bounding box center [519, 163] width 176 height 28
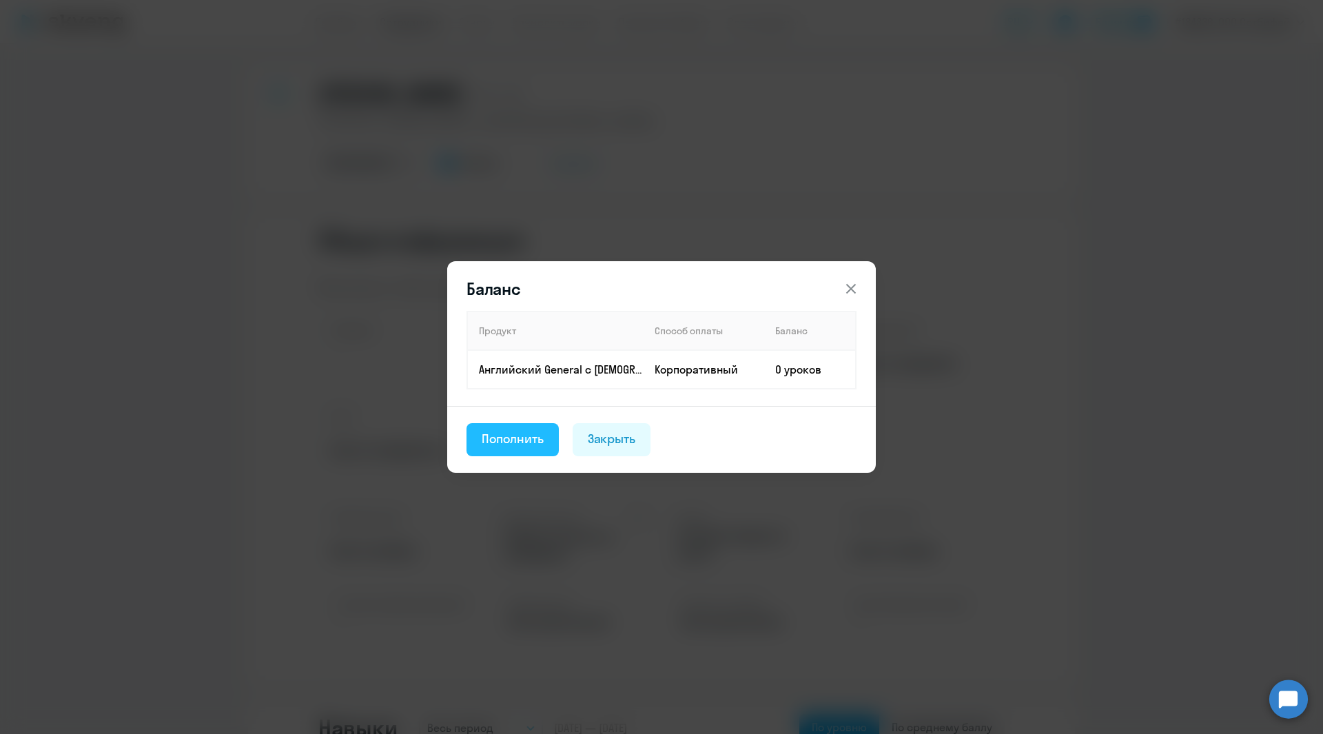
click at [520, 447] on div "Пополнить" at bounding box center [513, 439] width 62 height 18
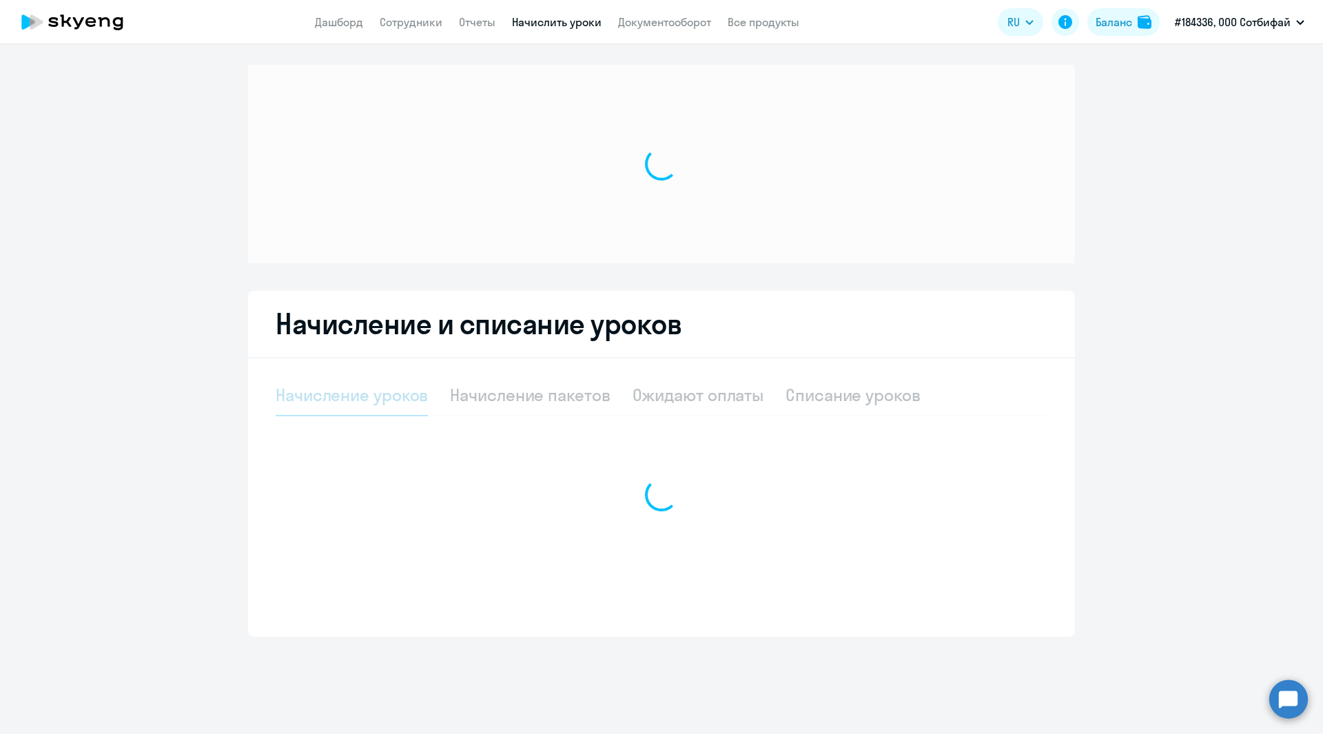
select select "10"
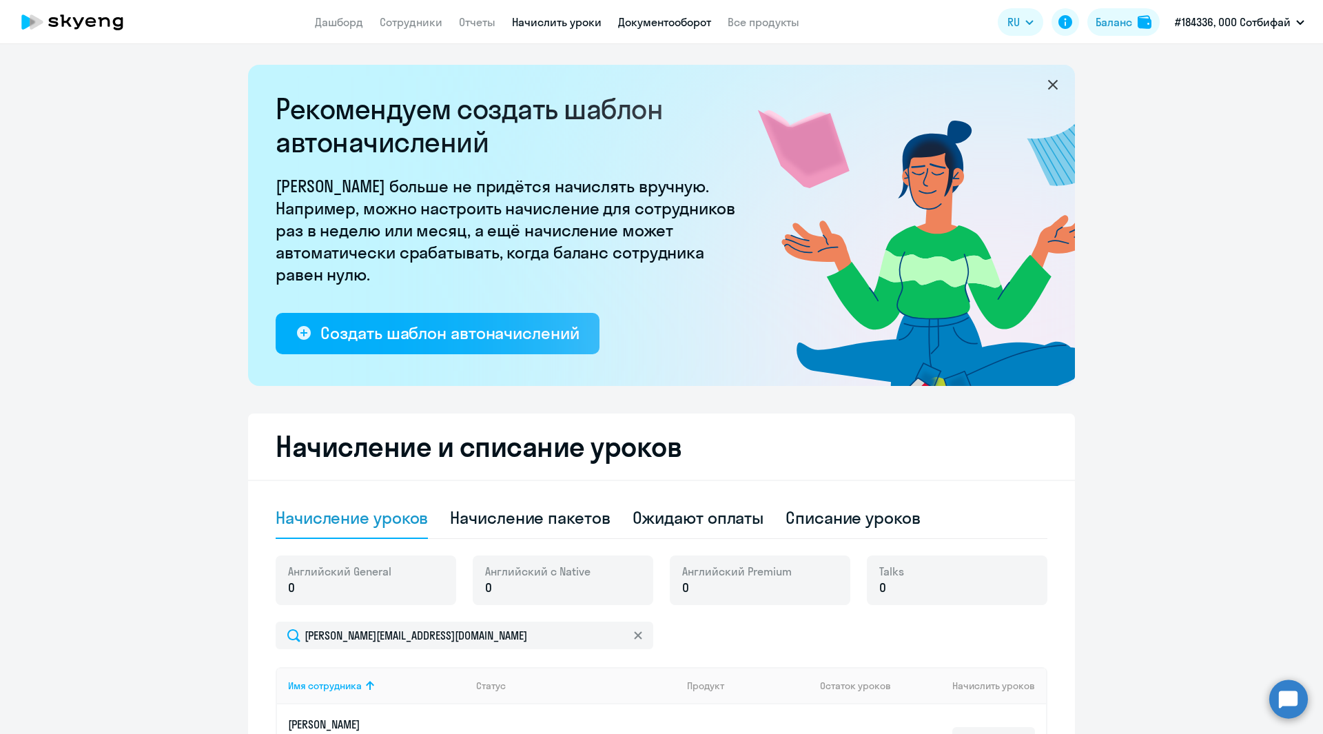
click at [664, 21] on link "Документооборот" at bounding box center [664, 22] width 93 height 14
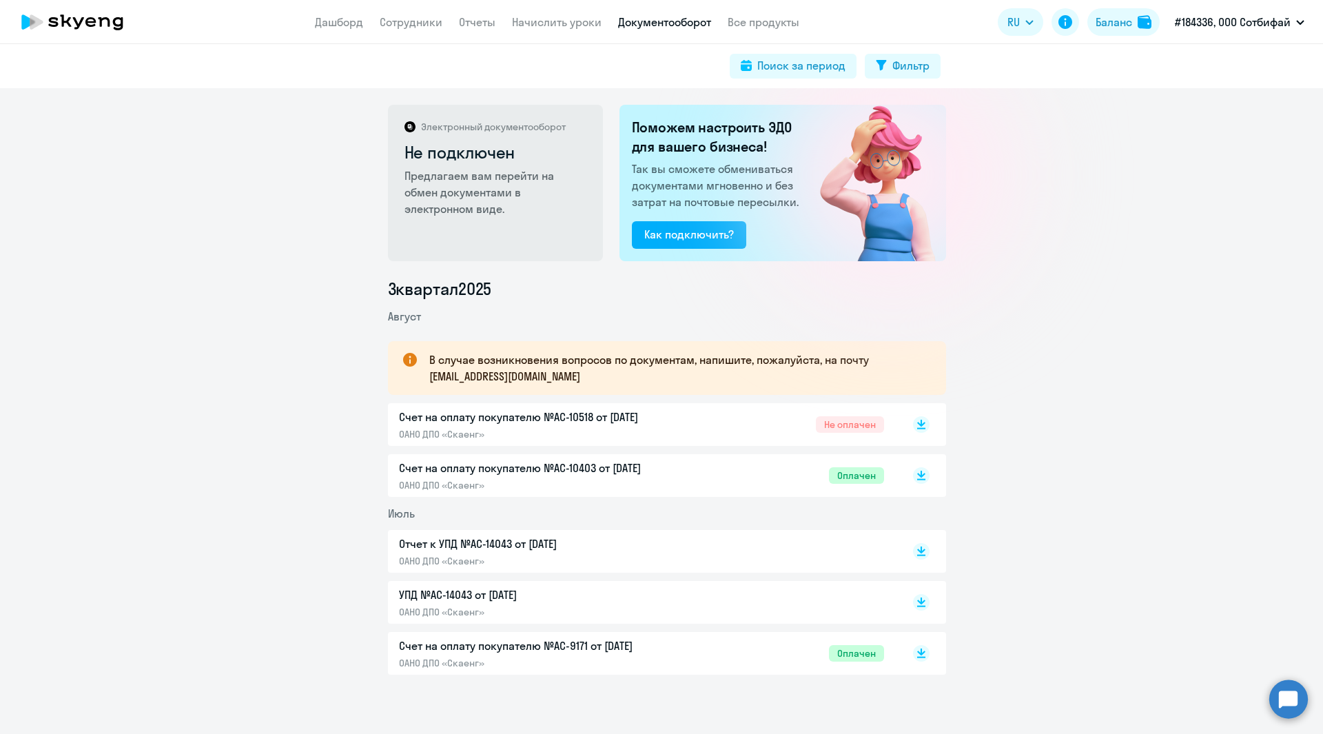
click at [575, 466] on p "Счет на оплату покупателю №AC-10403 от [DATE]" at bounding box center [543, 468] width 289 height 17
click at [351, 17] on link "Дашборд" at bounding box center [339, 22] width 48 height 14
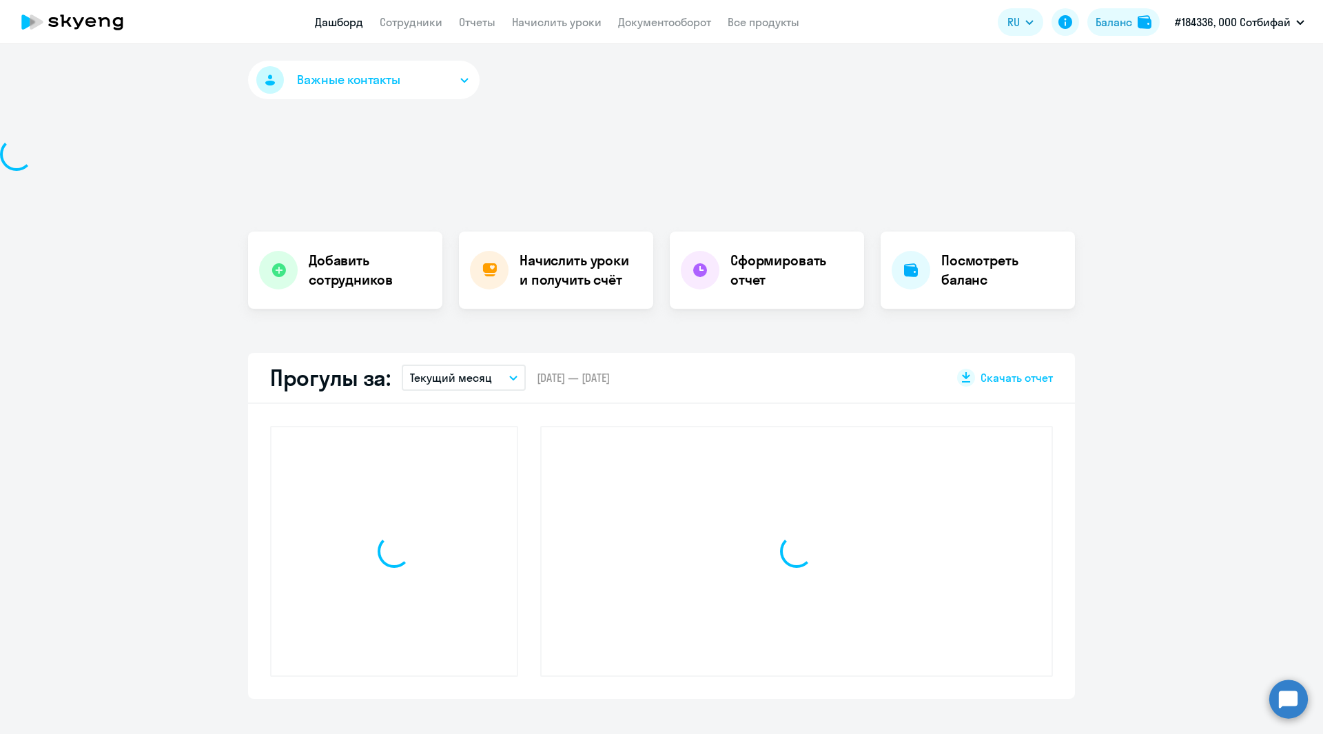
select select "30"
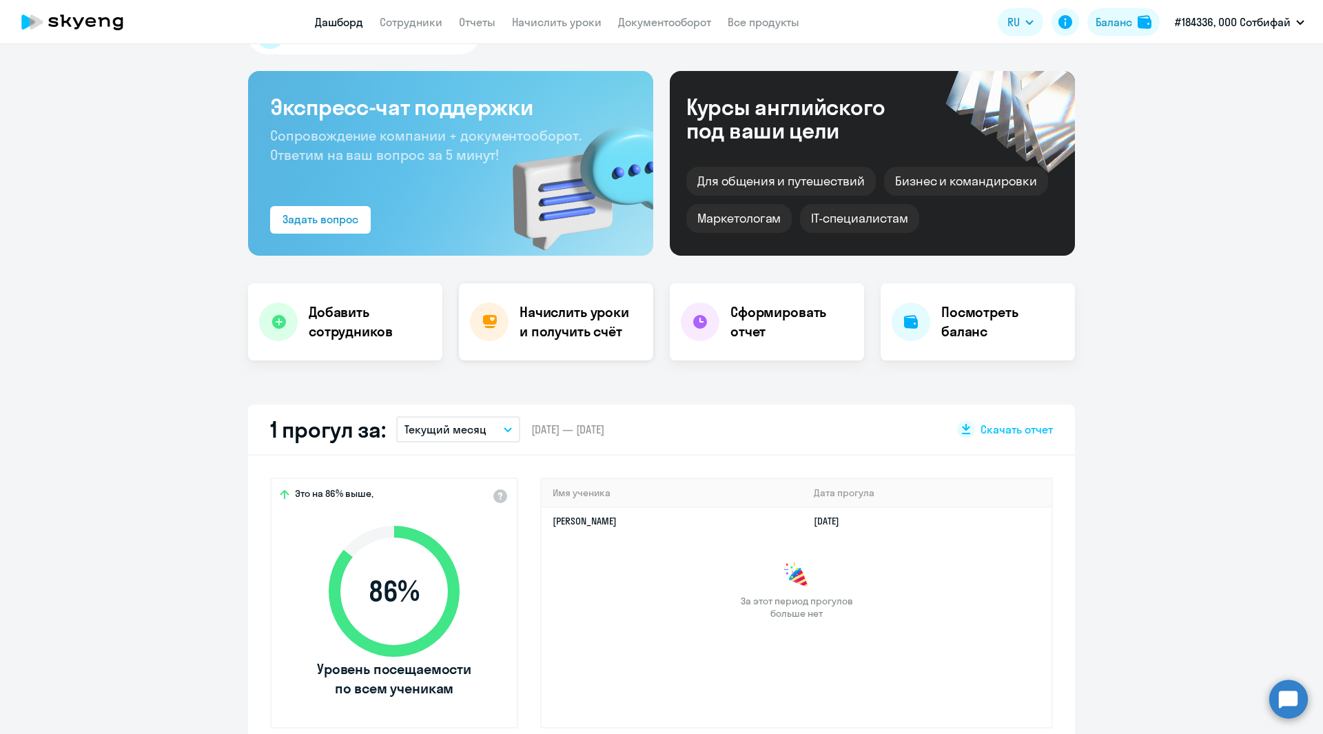
scroll to position [69, 0]
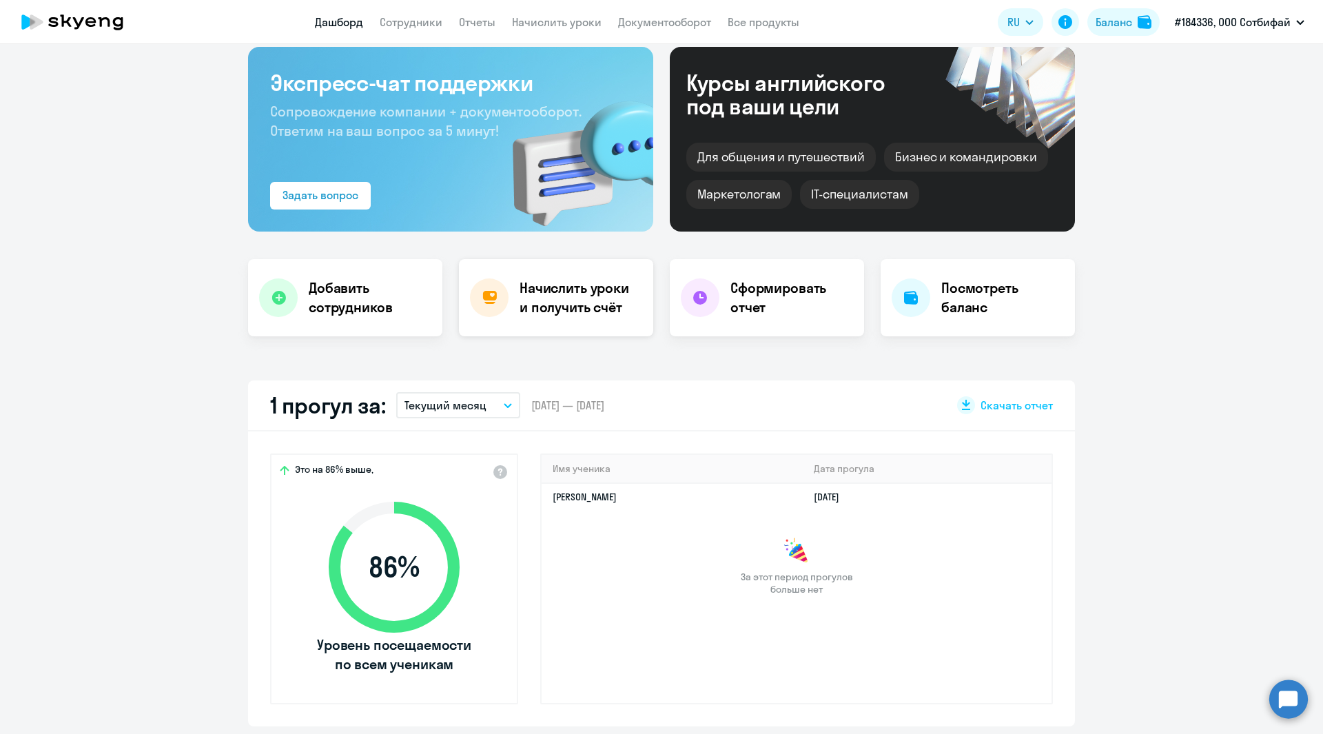
click at [564, 316] on h4 "Начислить уроки и получить счёт" at bounding box center [580, 297] width 120 height 39
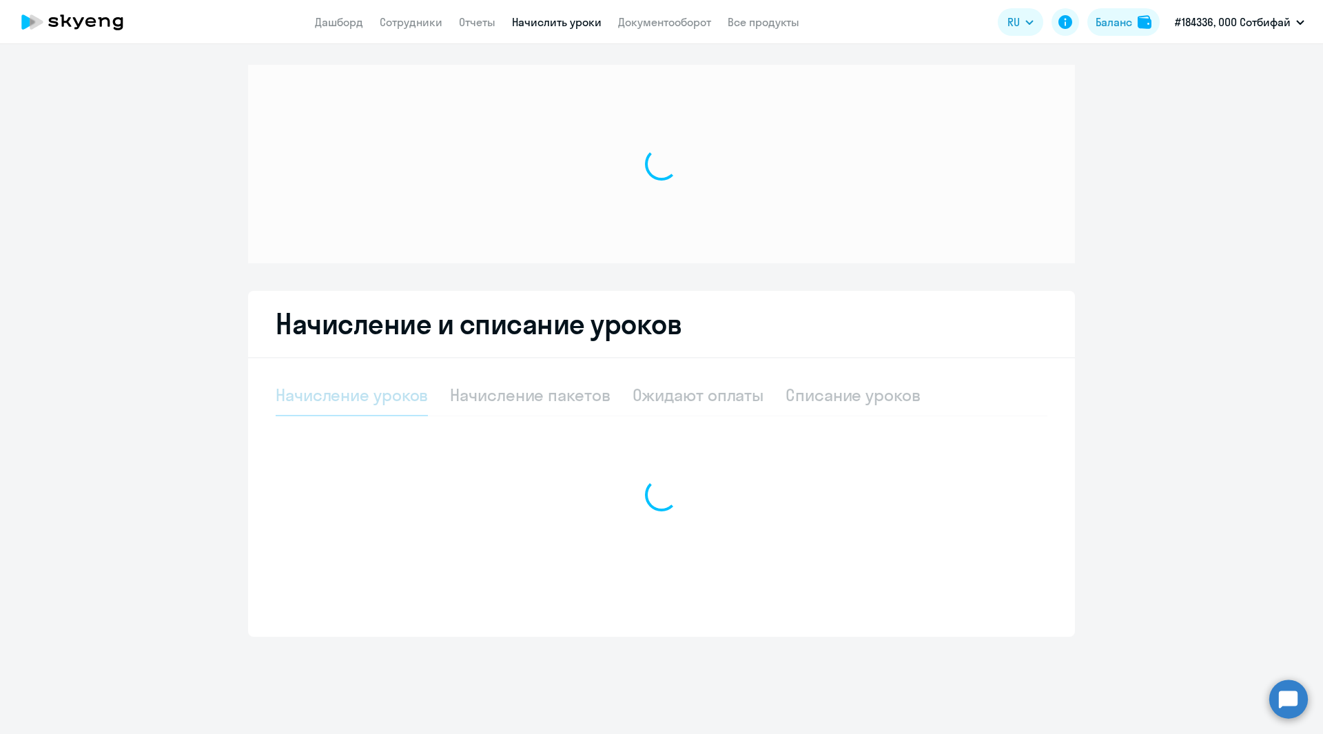
select select "10"
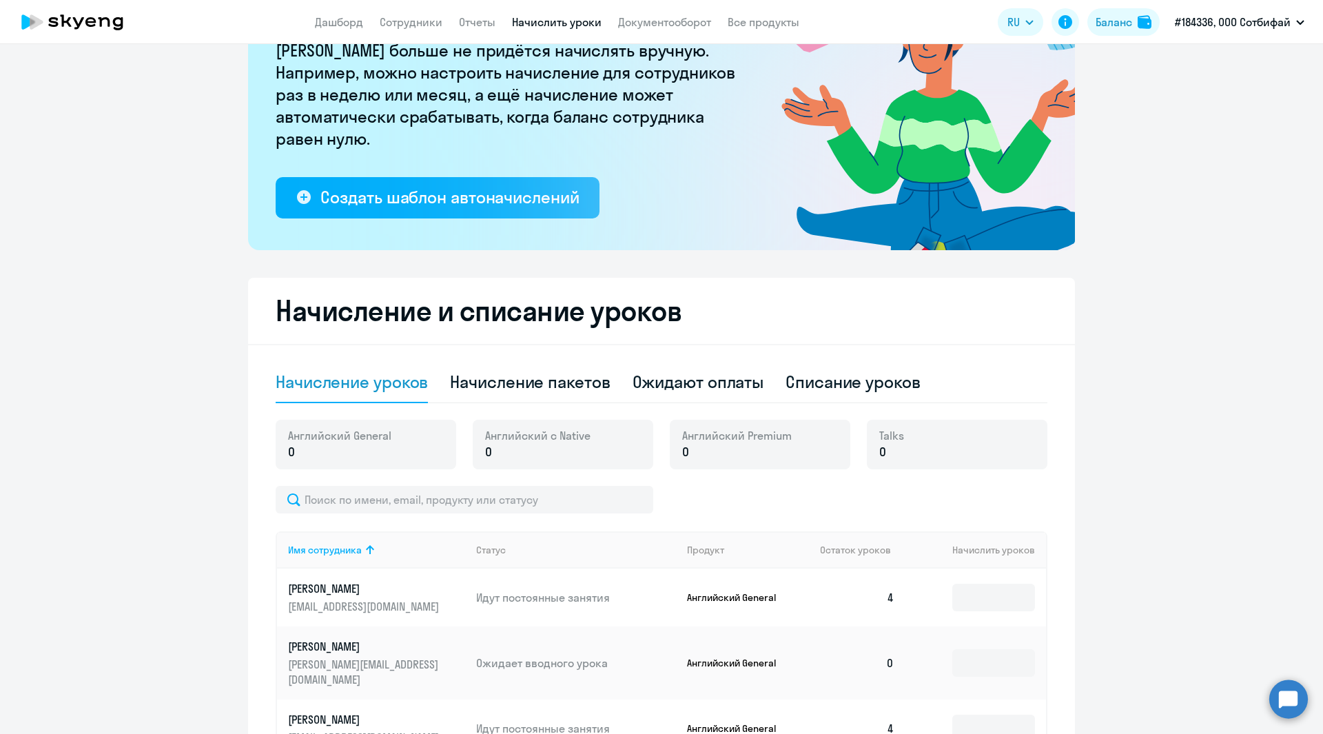
scroll to position [260, 0]
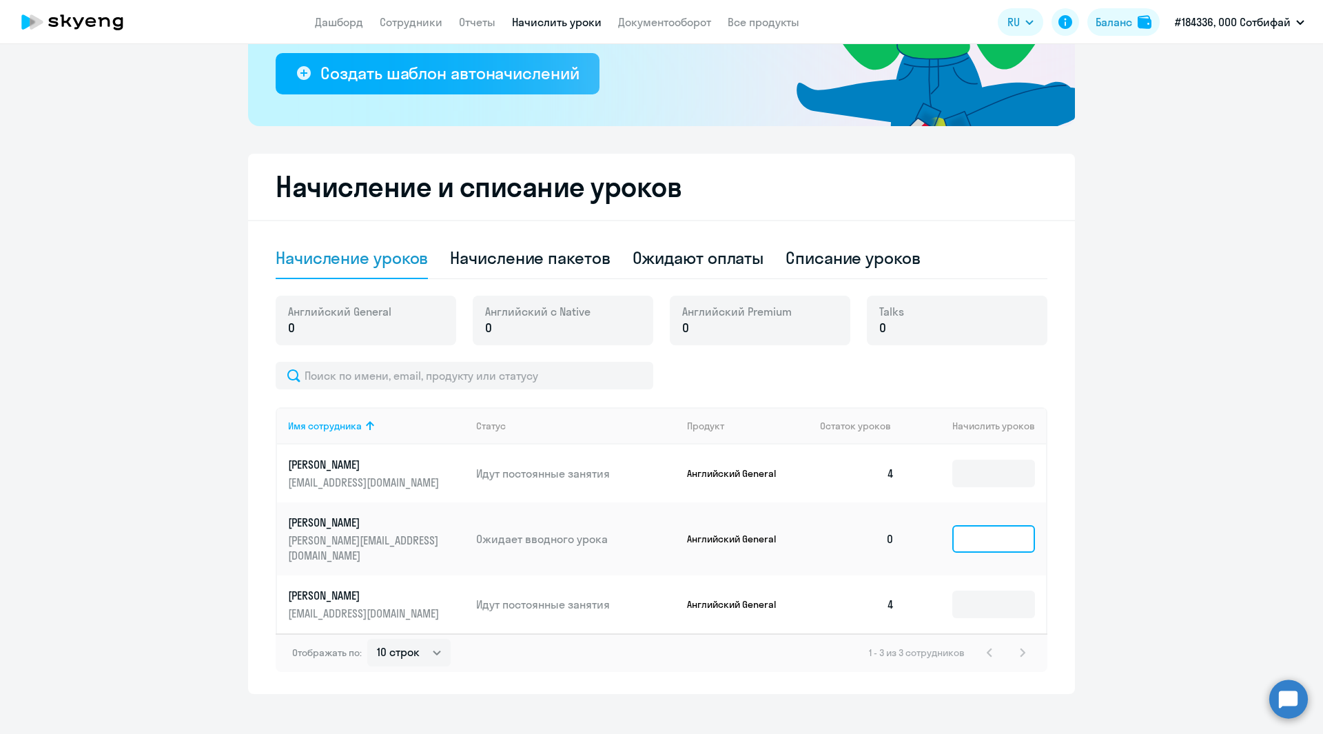
click at [959, 525] on input at bounding box center [994, 539] width 83 height 28
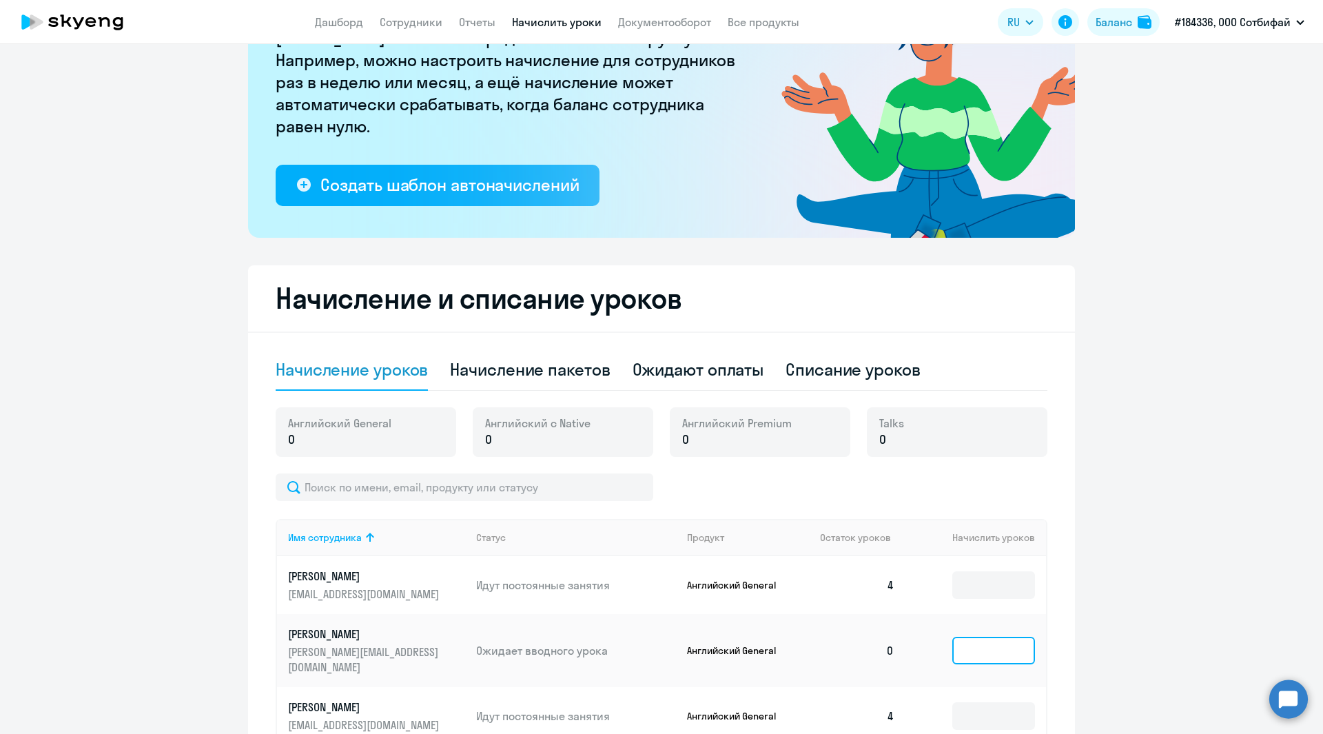
scroll to position [0, 0]
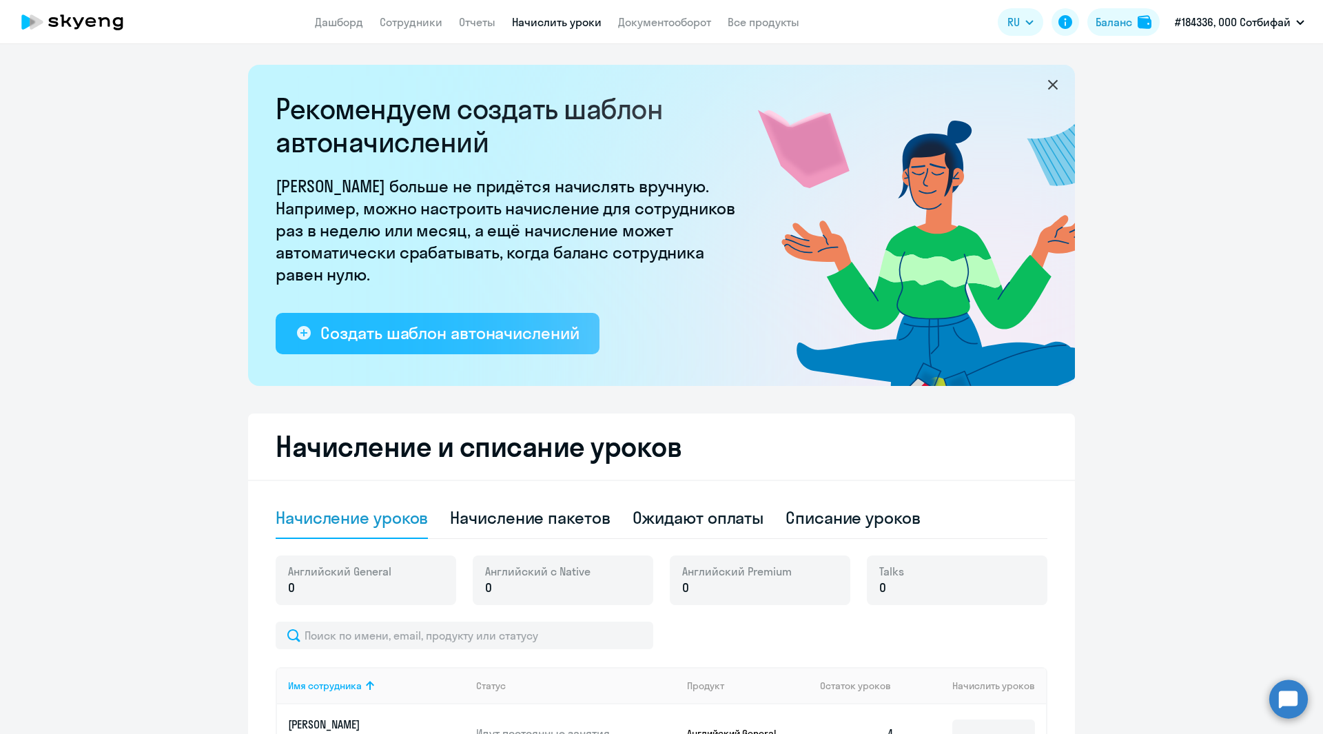
click at [469, 329] on div "Создать шаблон автоначислений" at bounding box center [450, 333] width 258 height 22
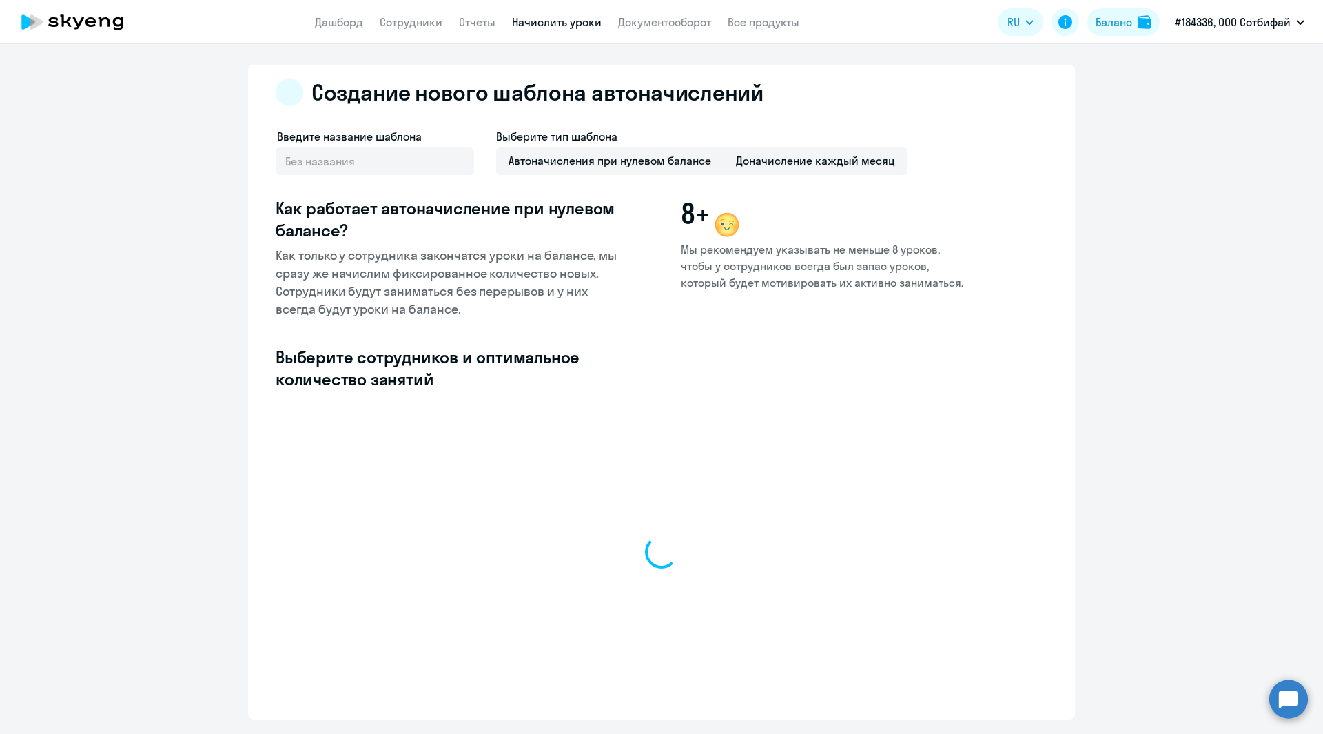
select select "10"
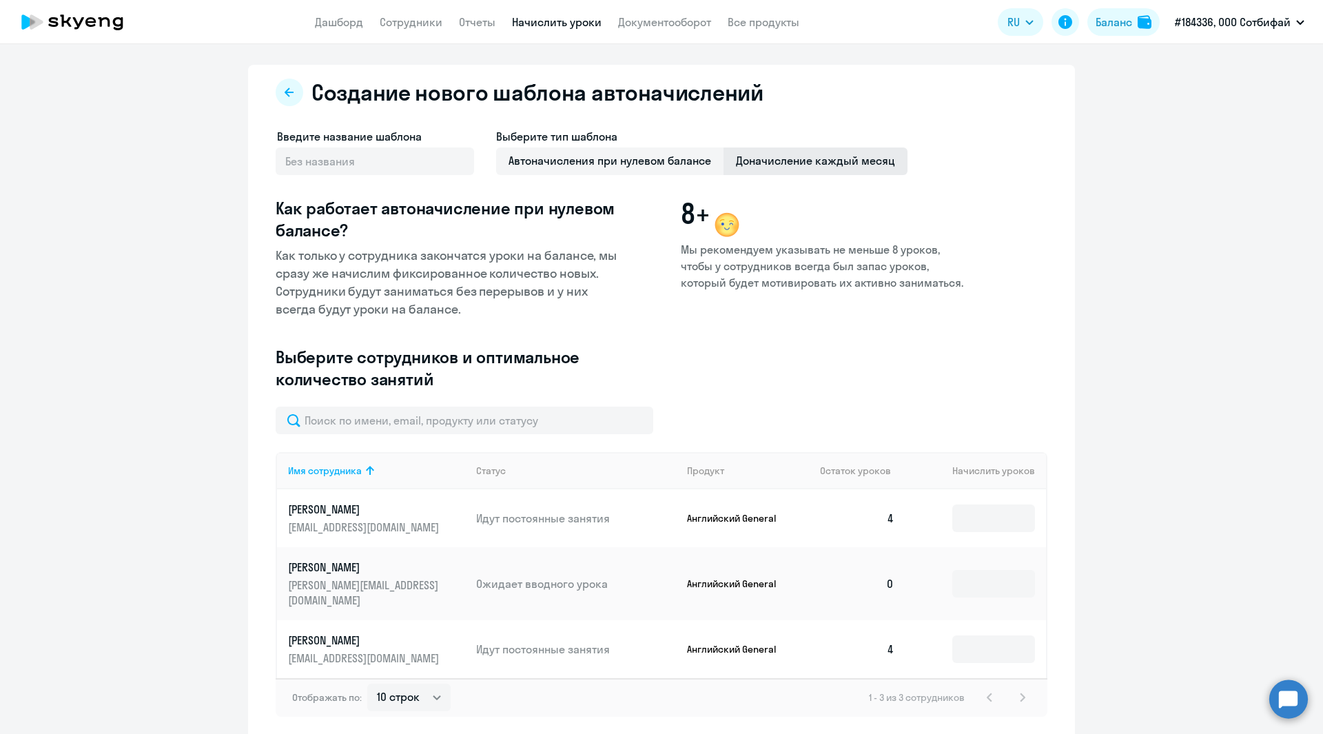
click at [786, 163] on span "Доначисление каждый месяц" at bounding box center [816, 161] width 184 height 28
click at [0, 0] on input "Доначисление каждый месяц" at bounding box center [0, 0] width 0 height 0
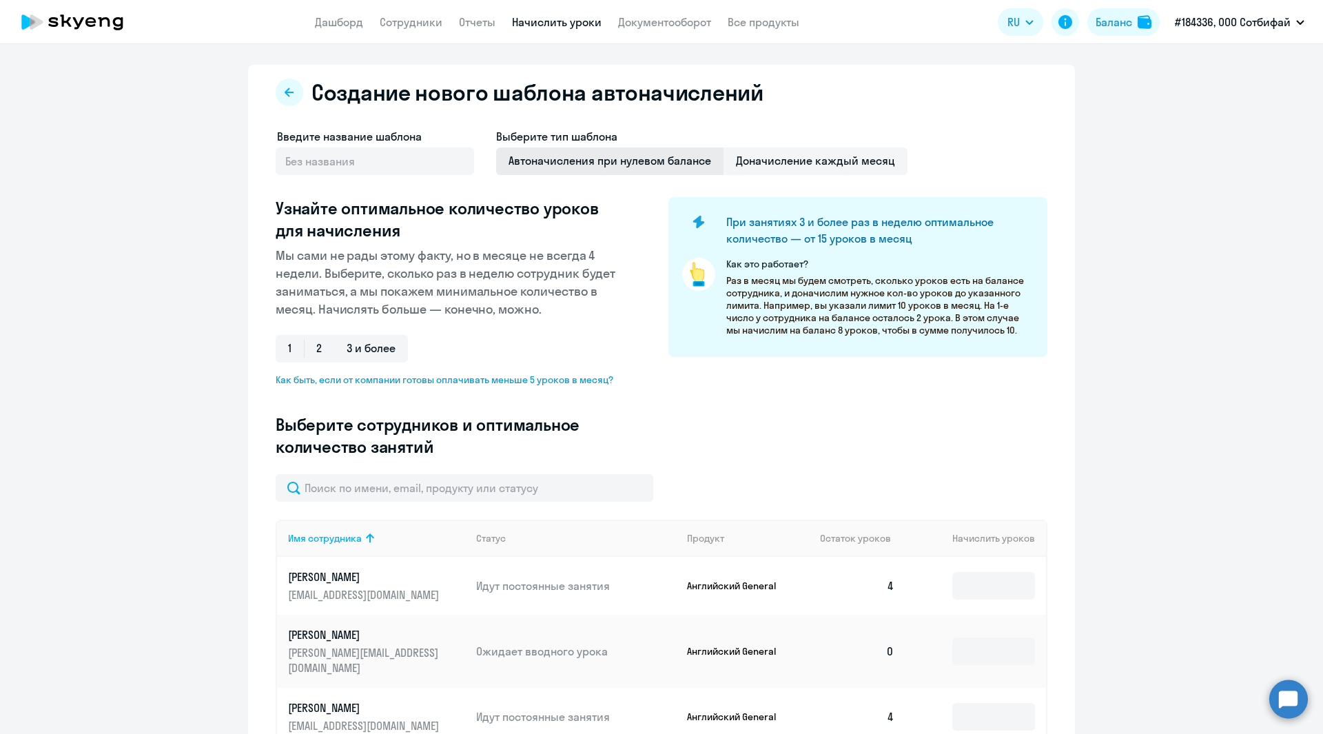
click at [558, 166] on span "Автоначисления при нулевом балансе" at bounding box center [609, 161] width 227 height 28
click at [0, 0] on input "Автоначисления при нулевом балансе" at bounding box center [0, 0] width 0 height 0
